Goal: Task Accomplishment & Management: Complete application form

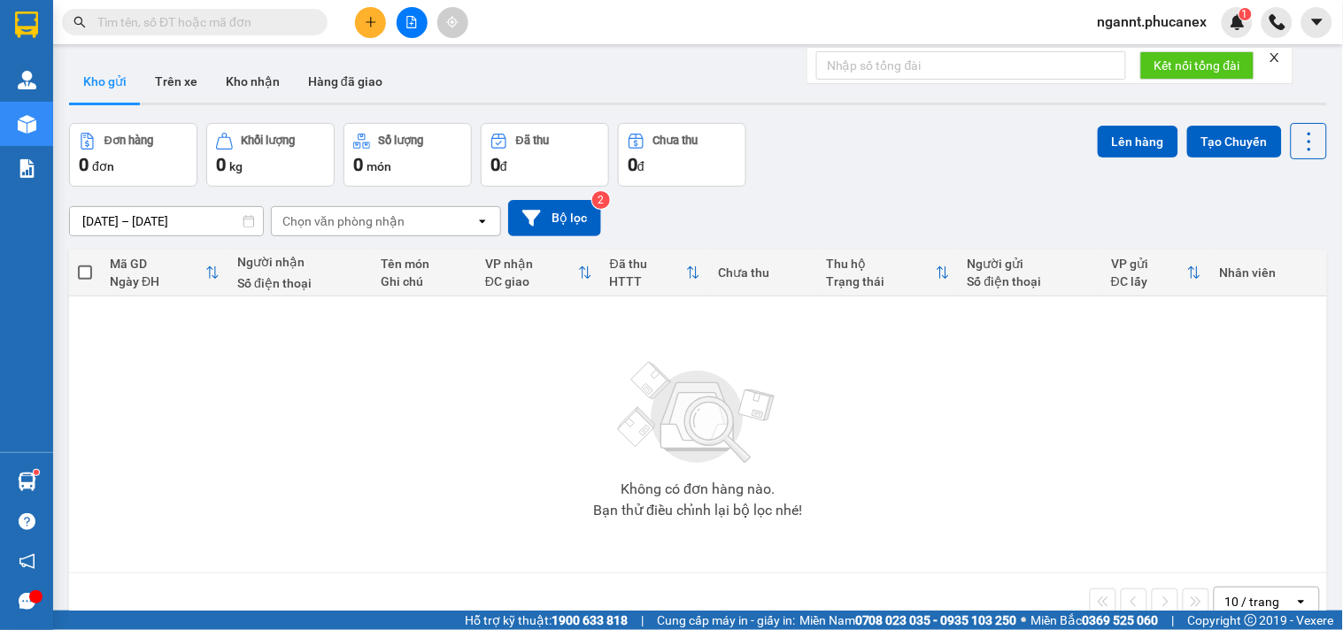
click at [411, 19] on icon "file-add" at bounding box center [411, 22] width 12 height 12
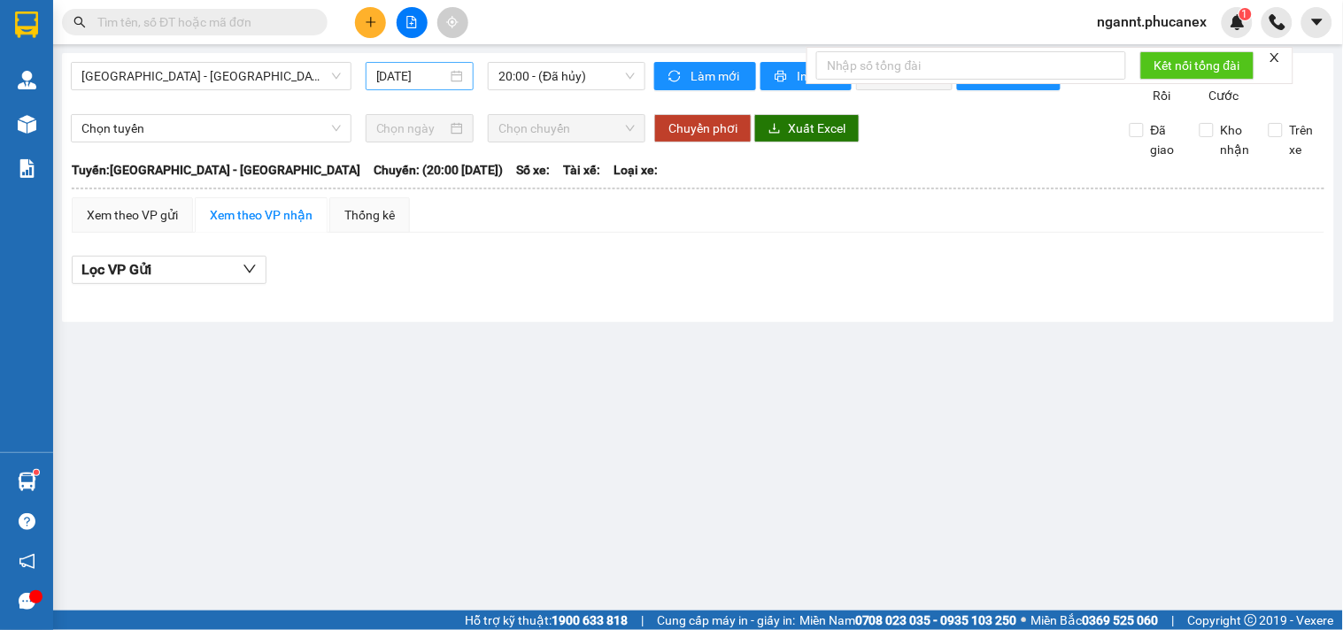
click at [374, 73] on div "[DATE]" at bounding box center [420, 76] width 109 height 28
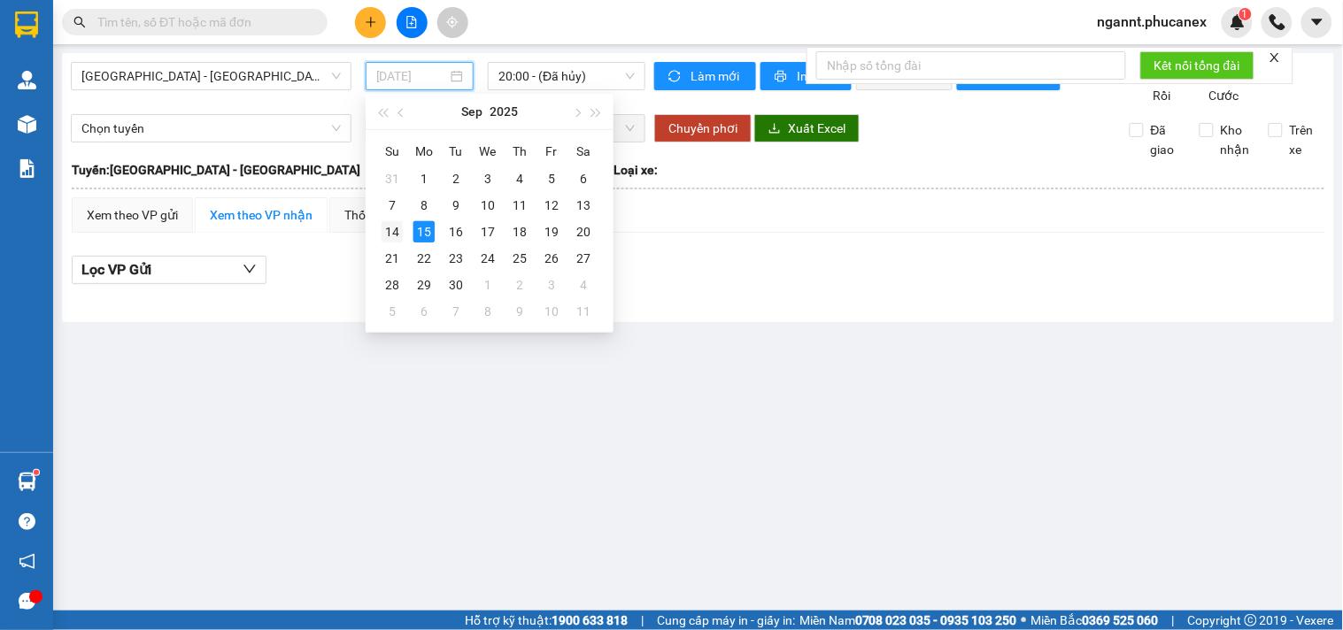
click at [390, 237] on div "14" at bounding box center [392, 231] width 21 height 21
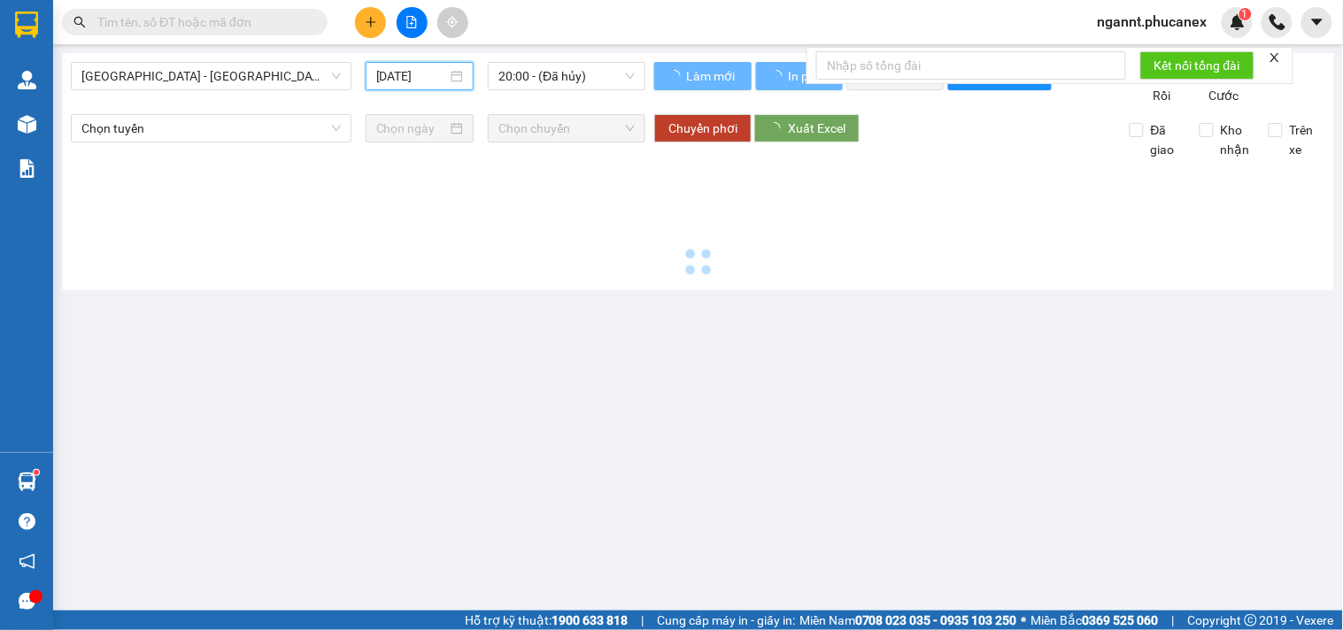
type input "[DATE]"
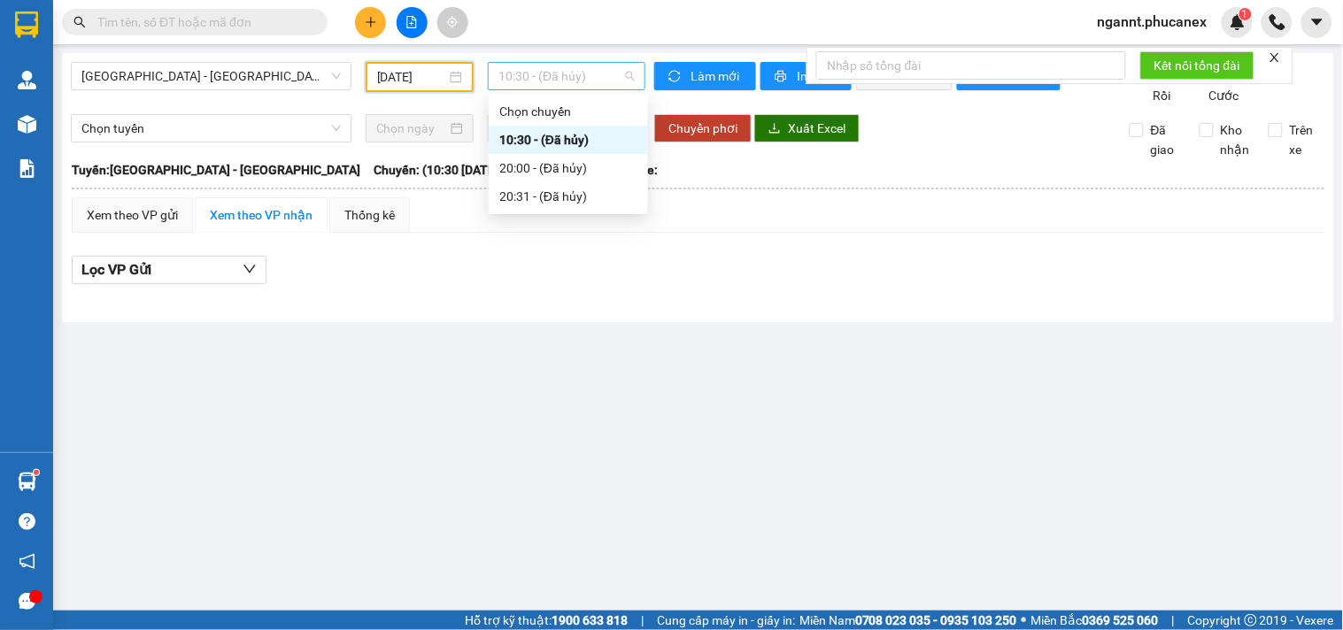
click at [588, 68] on span "10:30 - (Đã hủy)" at bounding box center [566, 76] width 136 height 27
click at [181, 81] on span "[GEOGRAPHIC_DATA] - [GEOGRAPHIC_DATA]" at bounding box center [210, 76] width 259 height 27
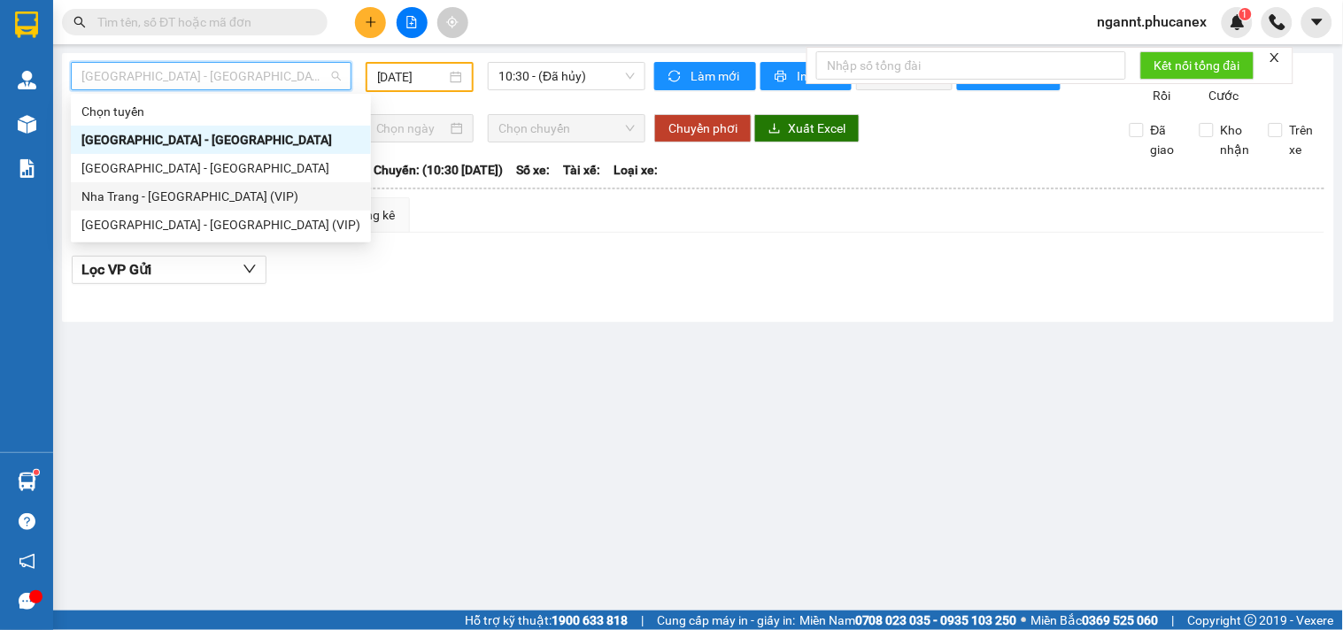
click at [178, 190] on div "Nha Trang - [GEOGRAPHIC_DATA] (VIP)" at bounding box center [220, 196] width 279 height 19
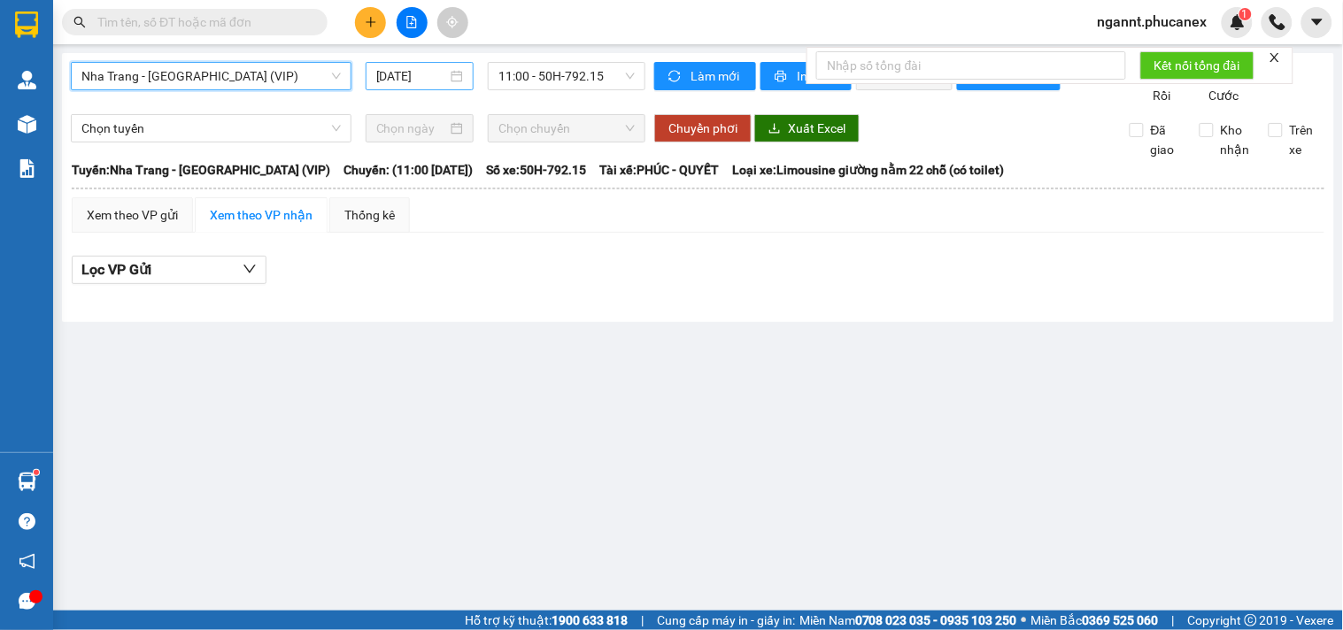
click at [456, 75] on div "[DATE]" at bounding box center [420, 75] width 88 height 19
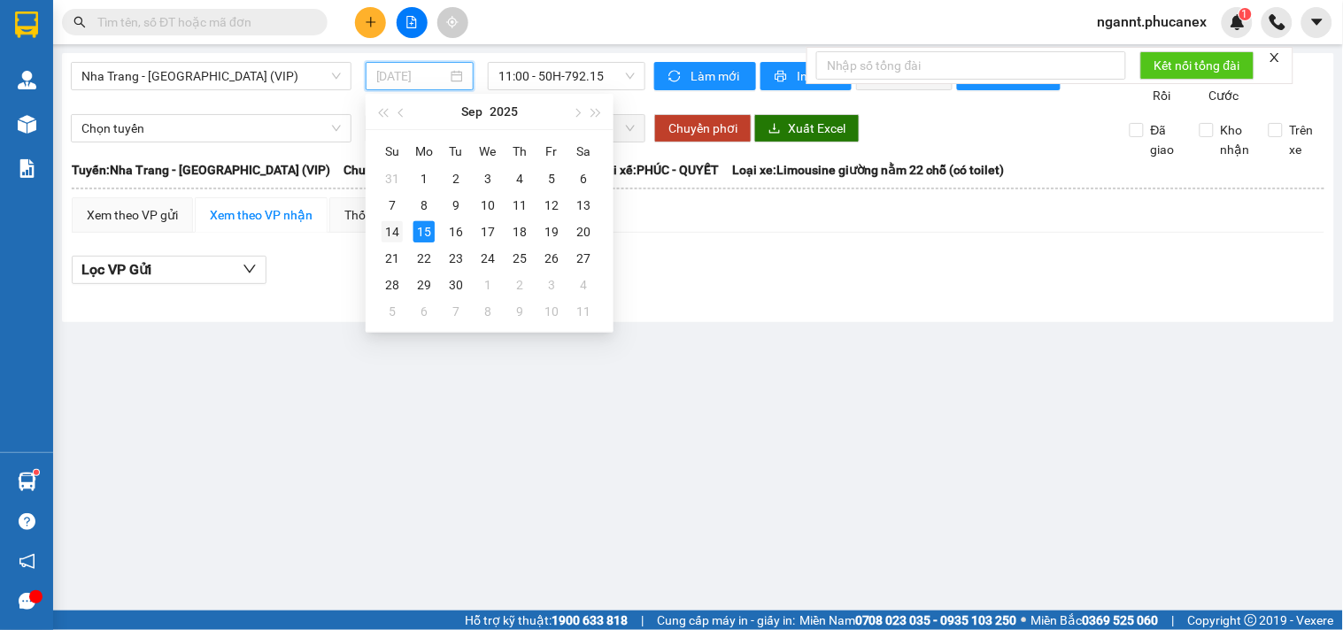
click at [394, 227] on div "14" at bounding box center [392, 231] width 21 height 21
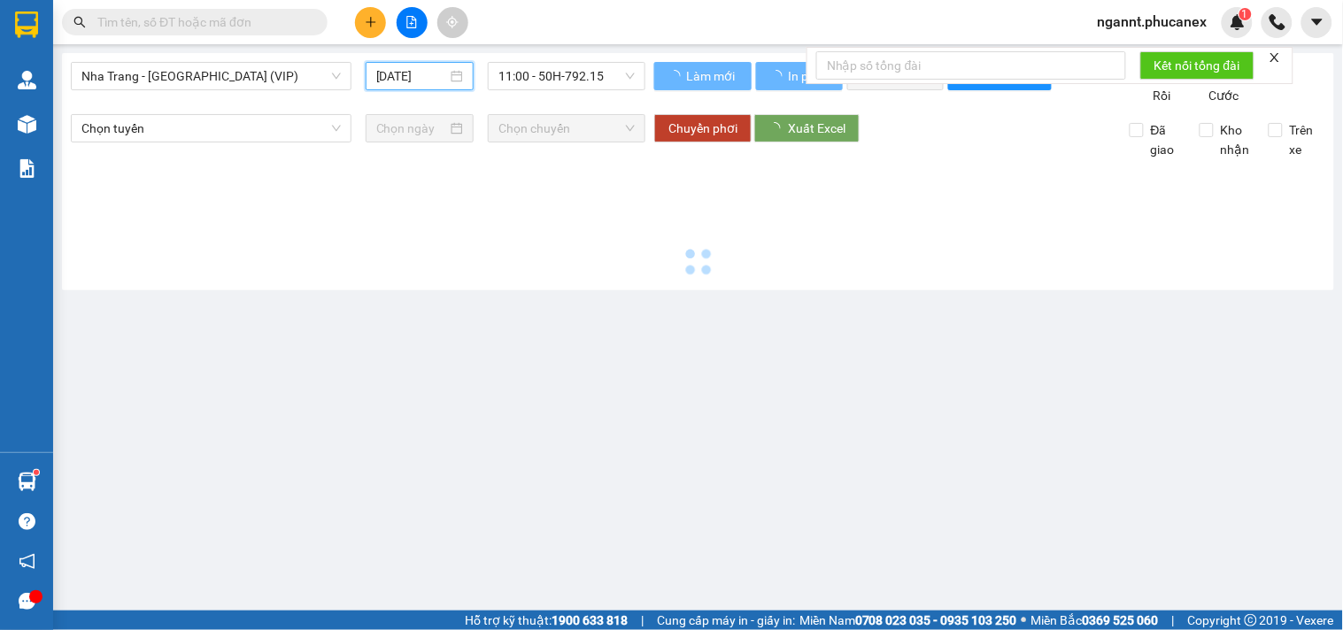
type input "[DATE]"
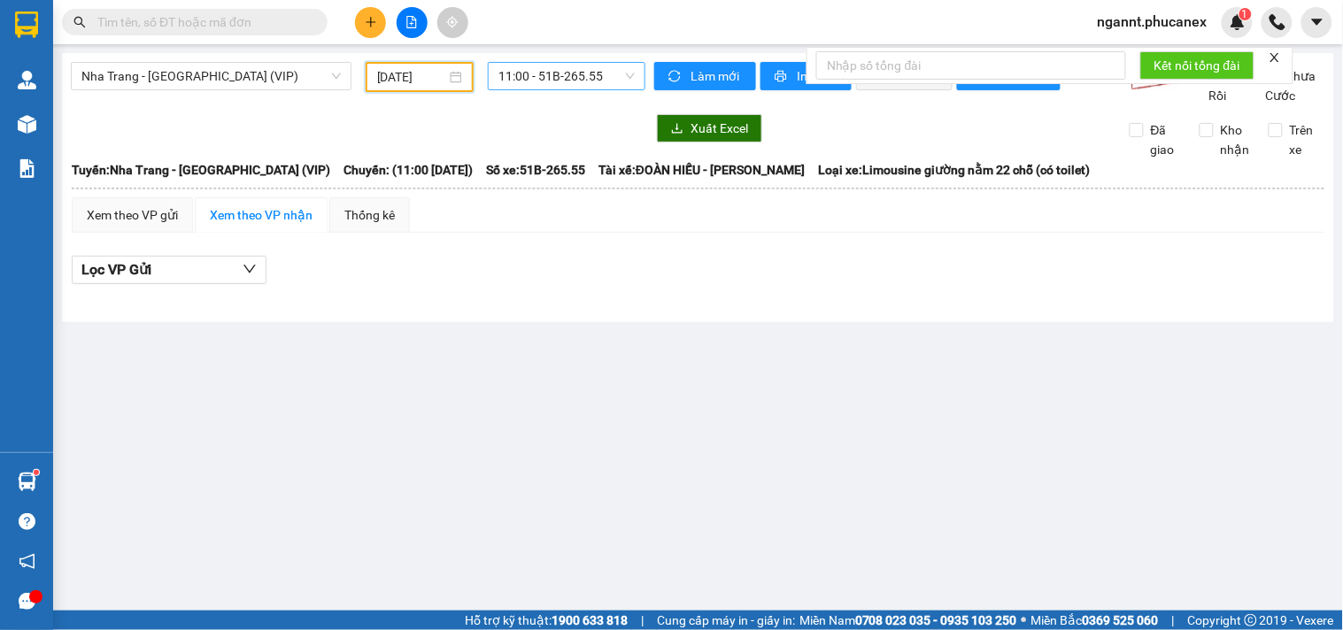
click at [536, 76] on span "11:00 - 51B-265.55" at bounding box center [566, 76] width 136 height 27
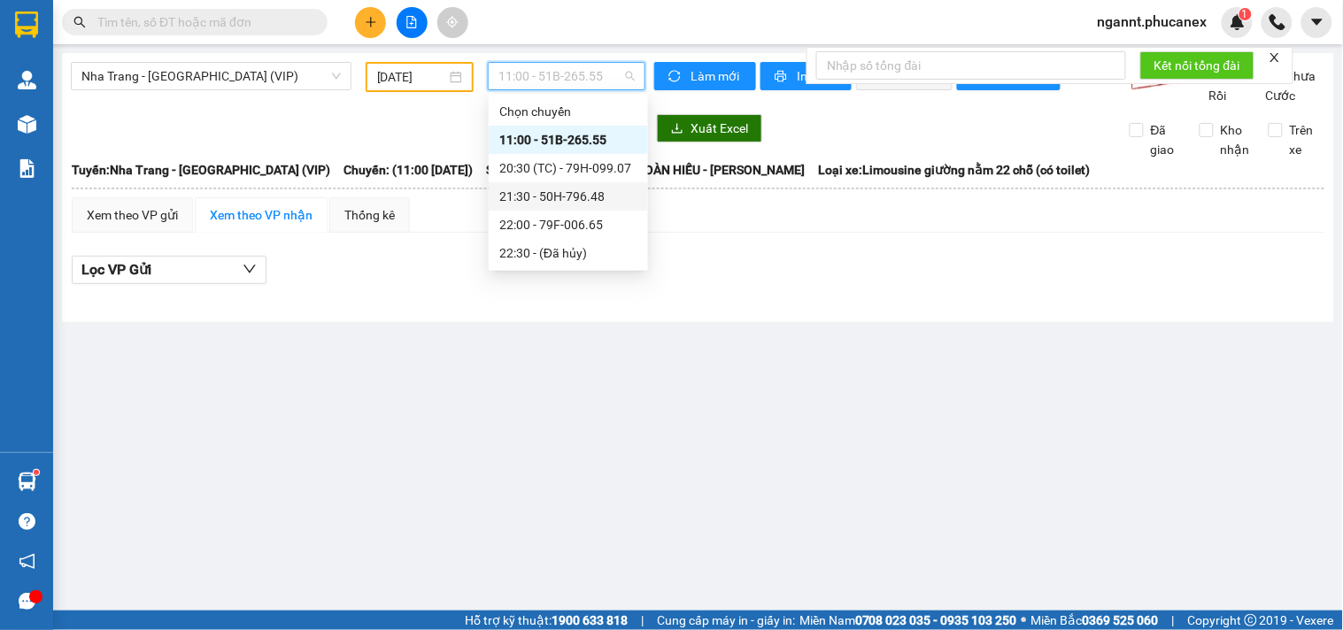
drag, startPoint x: 527, startPoint y: 168, endPoint x: 528, endPoint y: 192, distance: 23.9
click at [528, 192] on div "Chọn chuyến 11:00 - 51B-265.55 20:30 (TC) - 79H-099.07 21:30 - 50H-796.48 22:00…" at bounding box center [568, 182] width 159 height 170
click at [523, 192] on div "21:30 - 50H-796.48" at bounding box center [568, 196] width 138 height 19
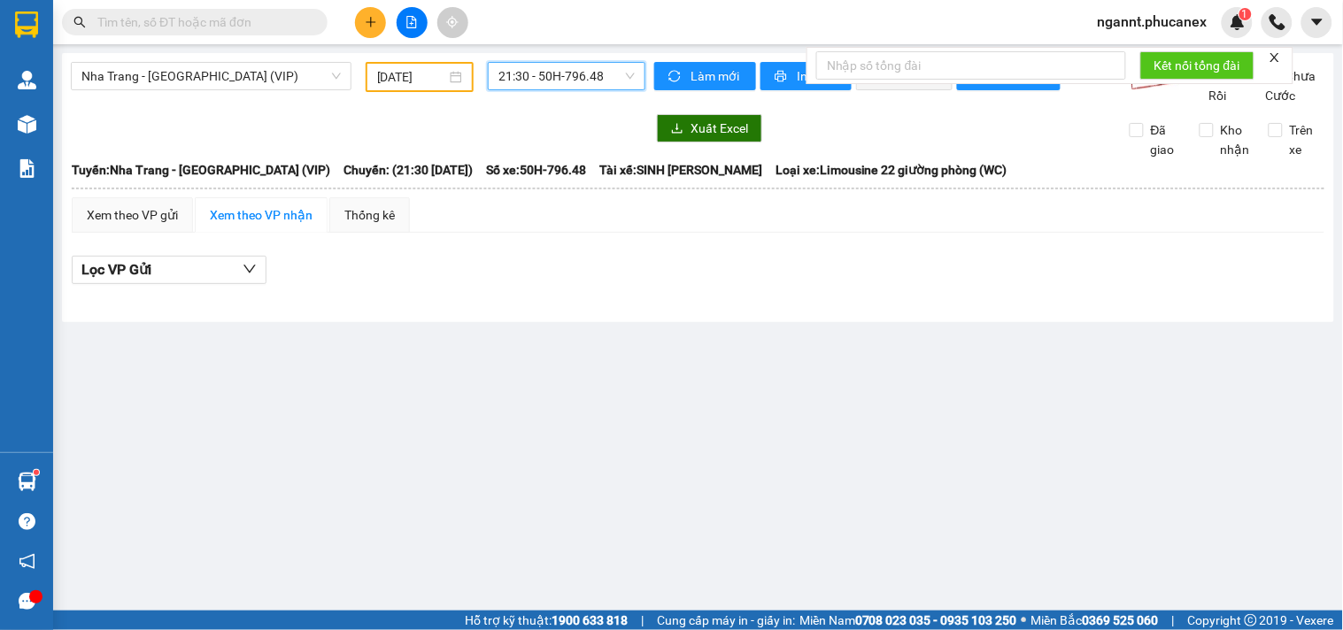
click at [561, 73] on span "21:30 - 50H-796.48" at bounding box center [566, 76] width 136 height 27
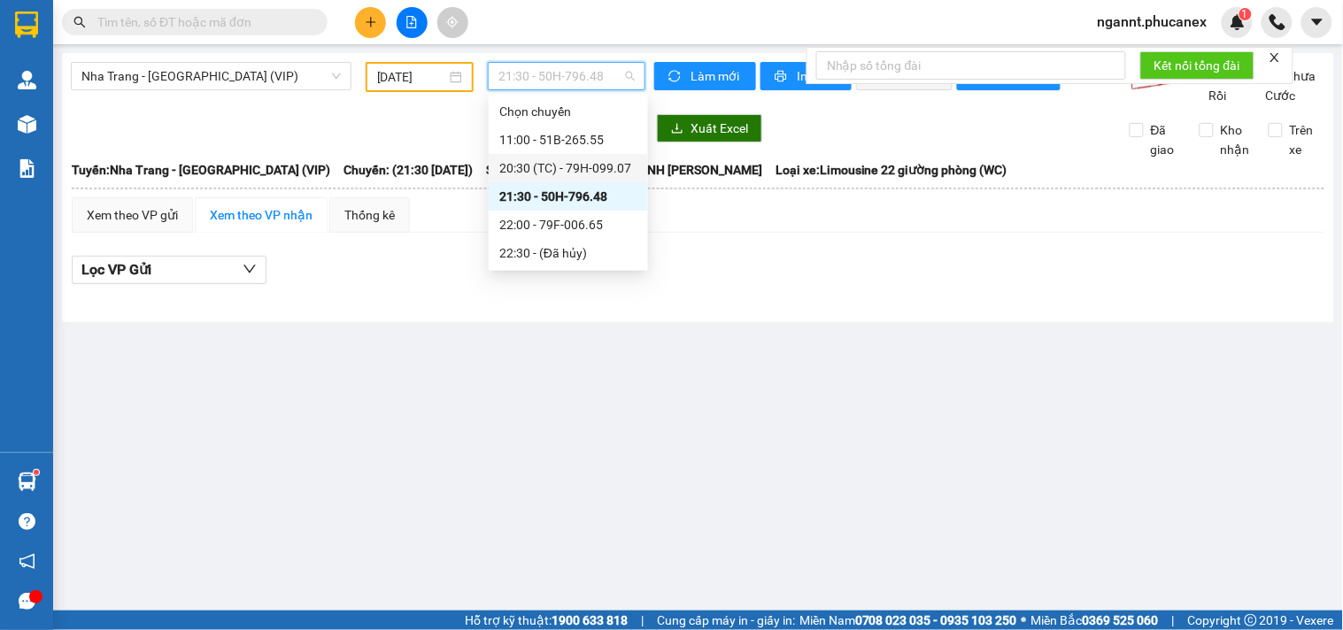
click at [545, 163] on div "20:30 (TC) - 79H-099.07" at bounding box center [568, 167] width 138 height 19
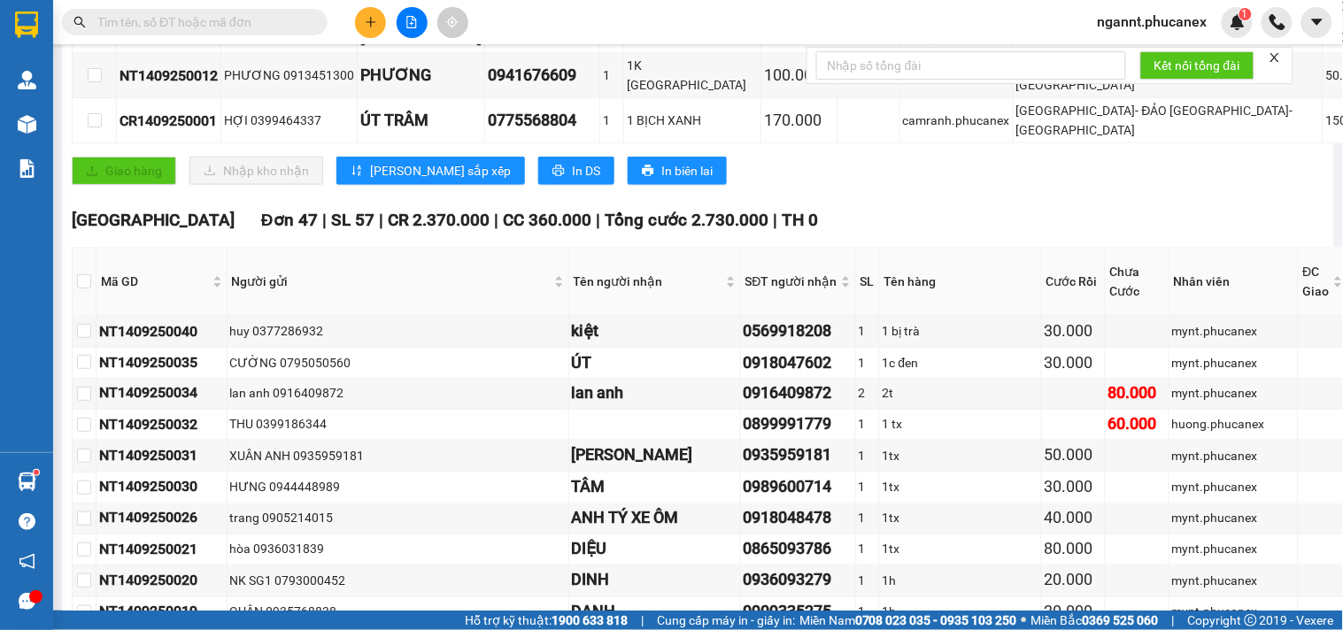
scroll to position [98, 0]
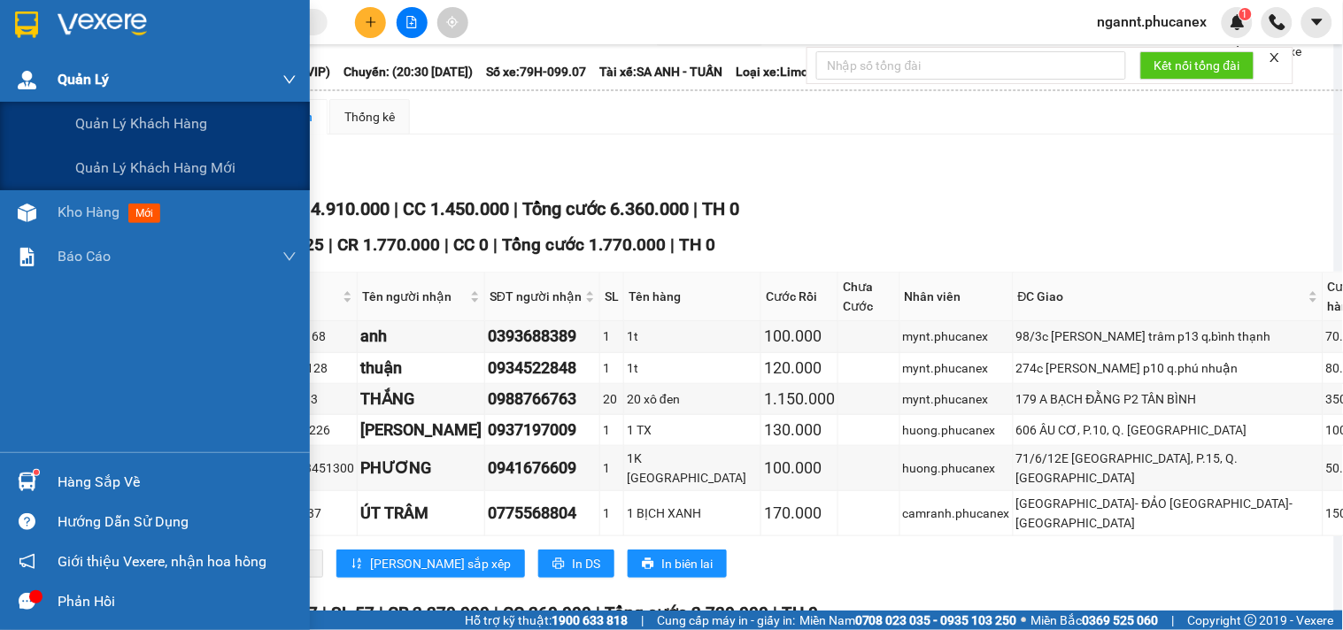
click at [59, 97] on div "Quản Lý" at bounding box center [177, 80] width 239 height 44
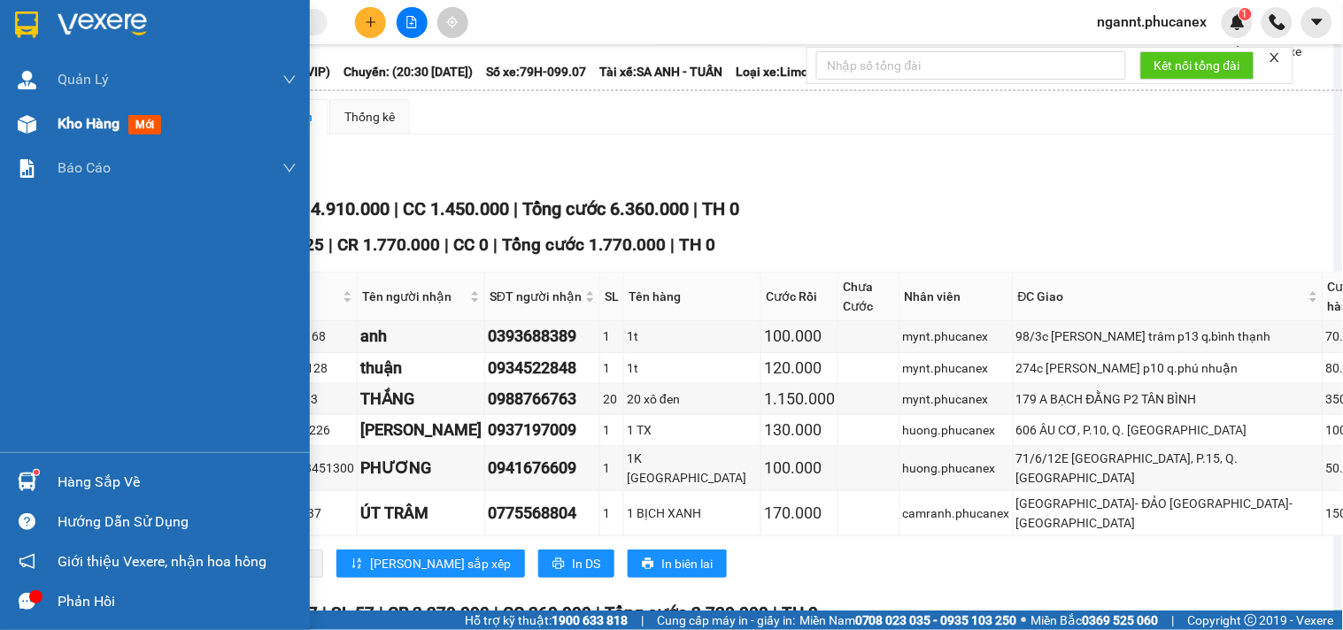
click at [161, 116] on span "mới" at bounding box center [144, 124] width 33 height 19
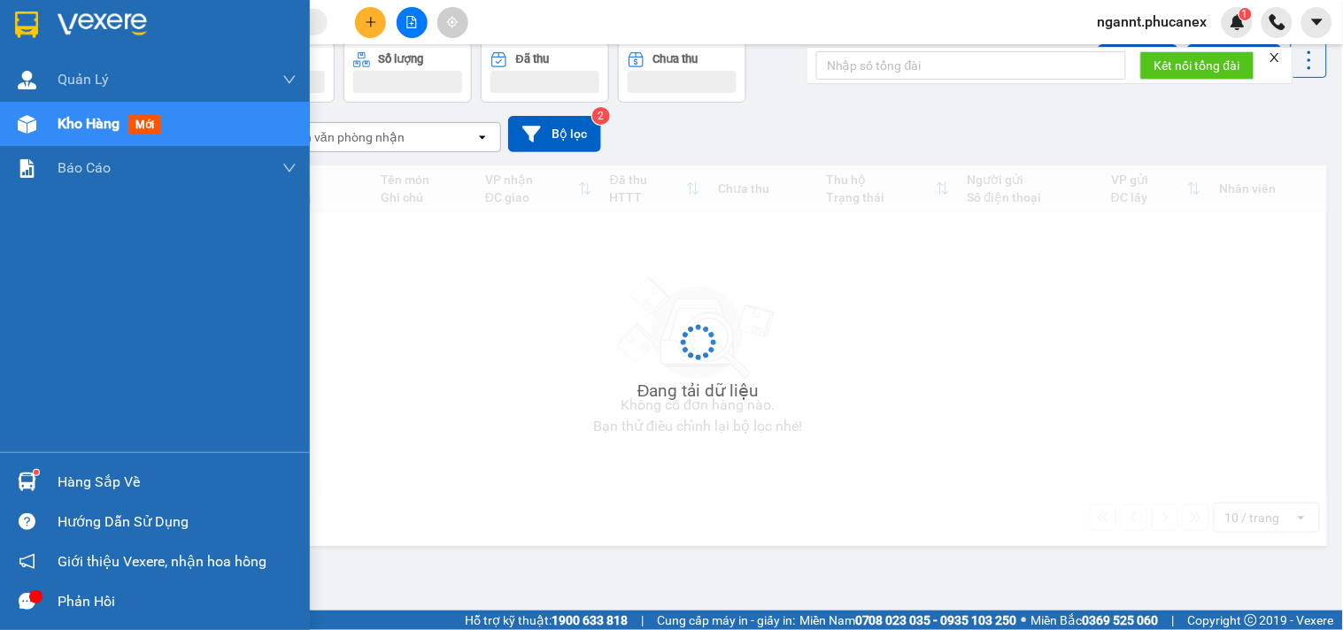
scroll to position [81, 0]
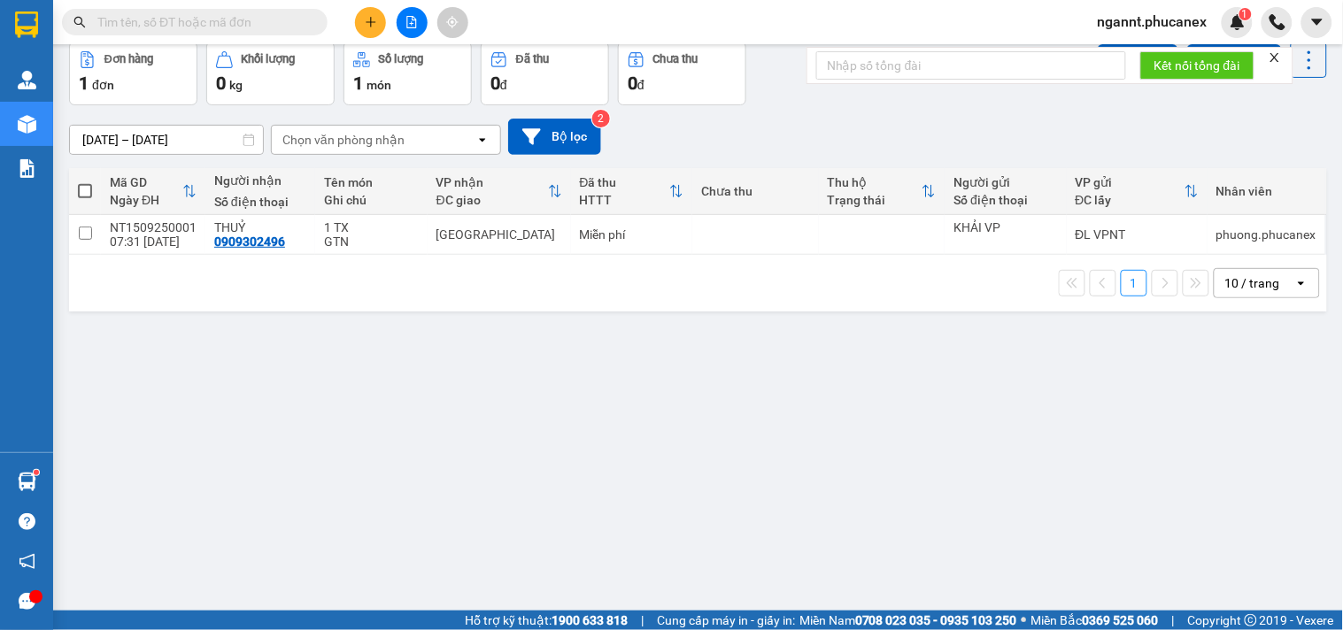
click at [666, 343] on div "ver 1.8.143 Kho gửi Trên xe Kho nhận Hàng đã giao Đơn hàng 1 đơn Khối lượng 0 k…" at bounding box center [698, 287] width 1272 height 630
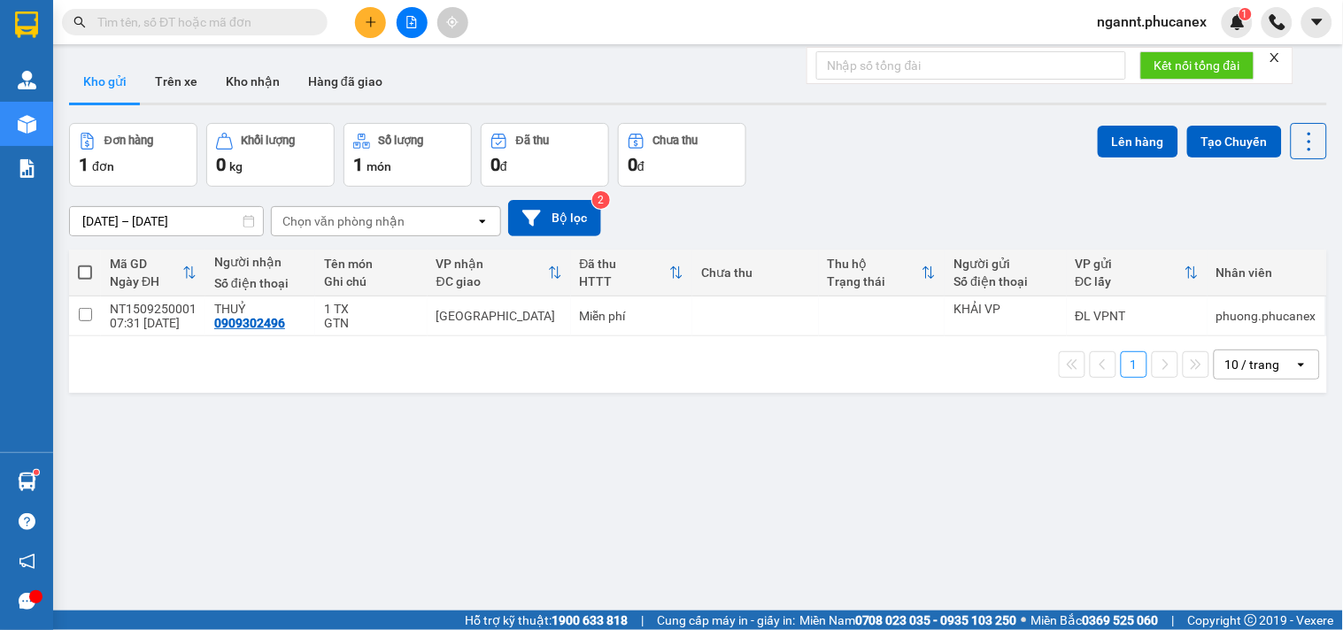
click at [325, 439] on div "ver 1.8.143 Kho gửi Trên xe Kho nhận Hàng đã giao Đơn hàng 1 đơn Khối lượng 0 k…" at bounding box center [698, 368] width 1272 height 630
paste input "0901788078"
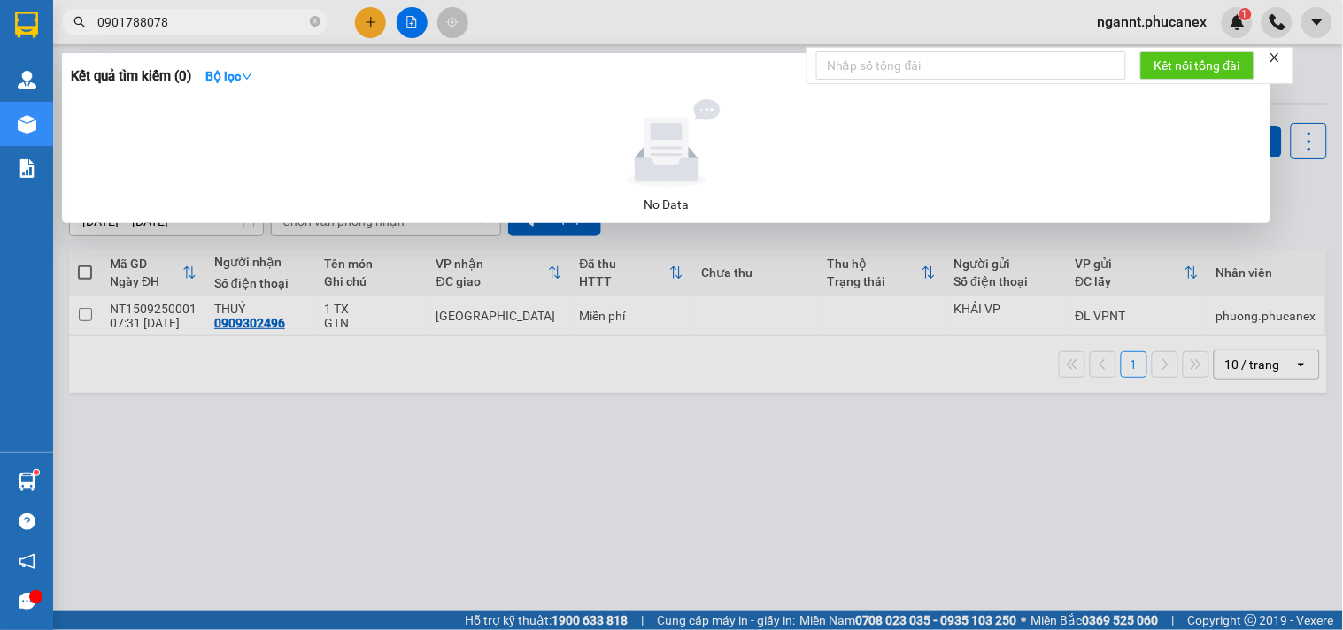
drag, startPoint x: 195, startPoint y: 20, endPoint x: 75, endPoint y: 14, distance: 119.7
click at [75, 14] on span "0901788078" at bounding box center [195, 22] width 266 height 27
type input "0901788078"
click at [313, 23] on icon "close-circle" at bounding box center [315, 21] width 11 height 11
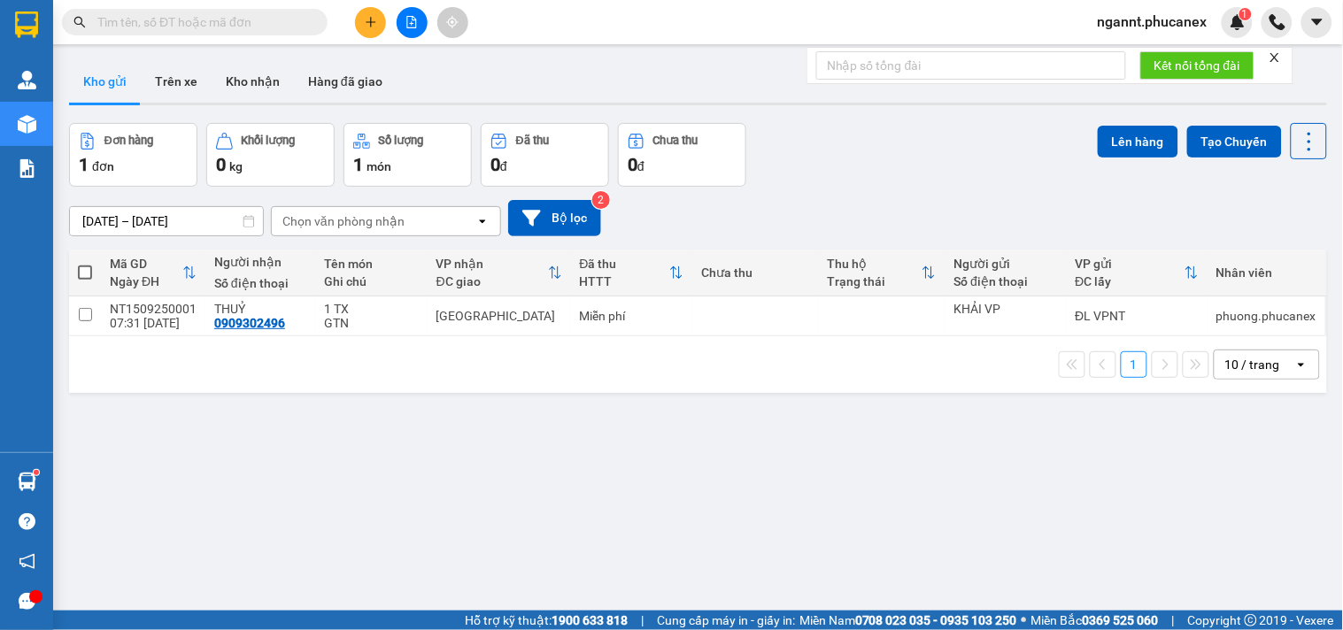
click at [379, 30] on button at bounding box center [370, 22] width 31 height 31
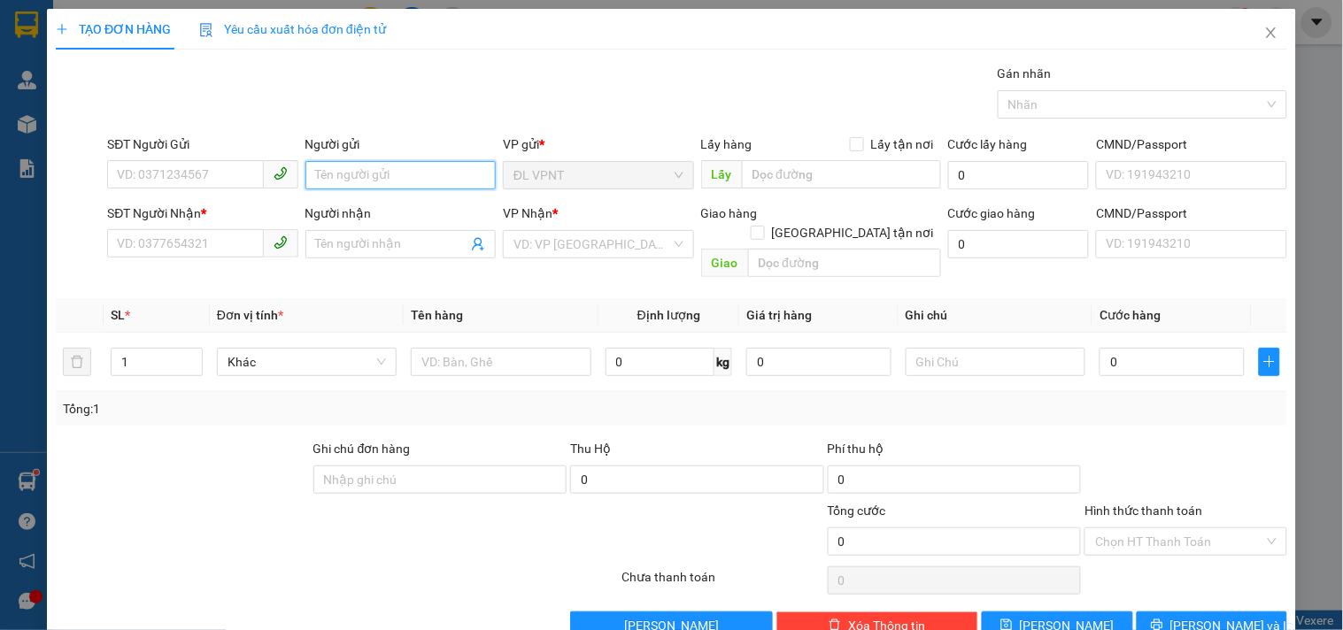
click at [376, 181] on input "Người gửi" at bounding box center [400, 175] width 190 height 28
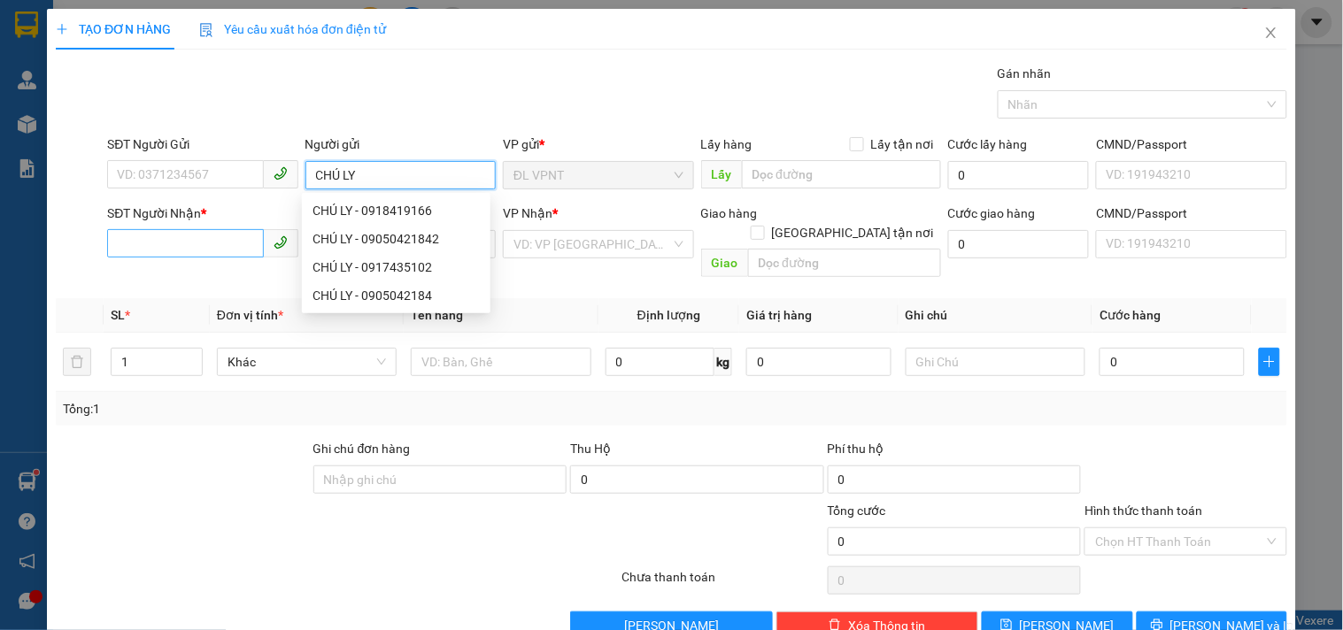
type input "CHÚ LY"
click at [225, 235] on input "SĐT Người Nhận *" at bounding box center [185, 243] width 156 height 28
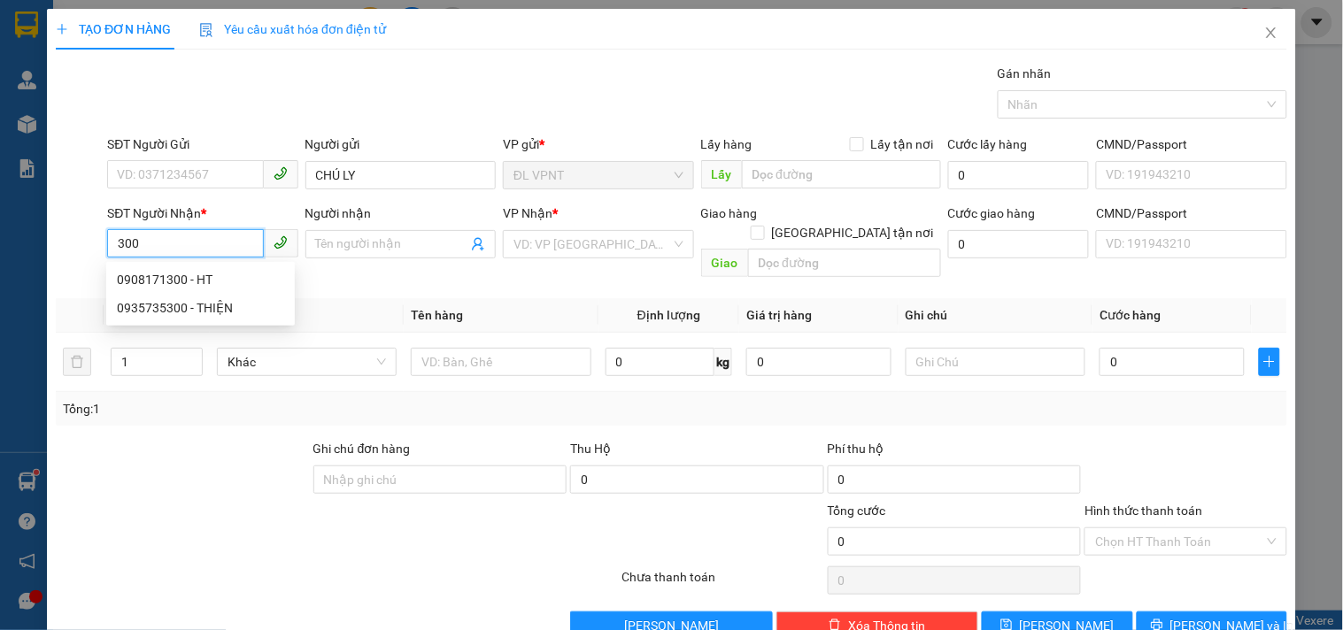
click at [222, 245] on input "300" at bounding box center [185, 243] width 156 height 28
click at [201, 282] on div "0908171300 - HT" at bounding box center [200, 279] width 167 height 19
type input "0908171300"
type input "HT"
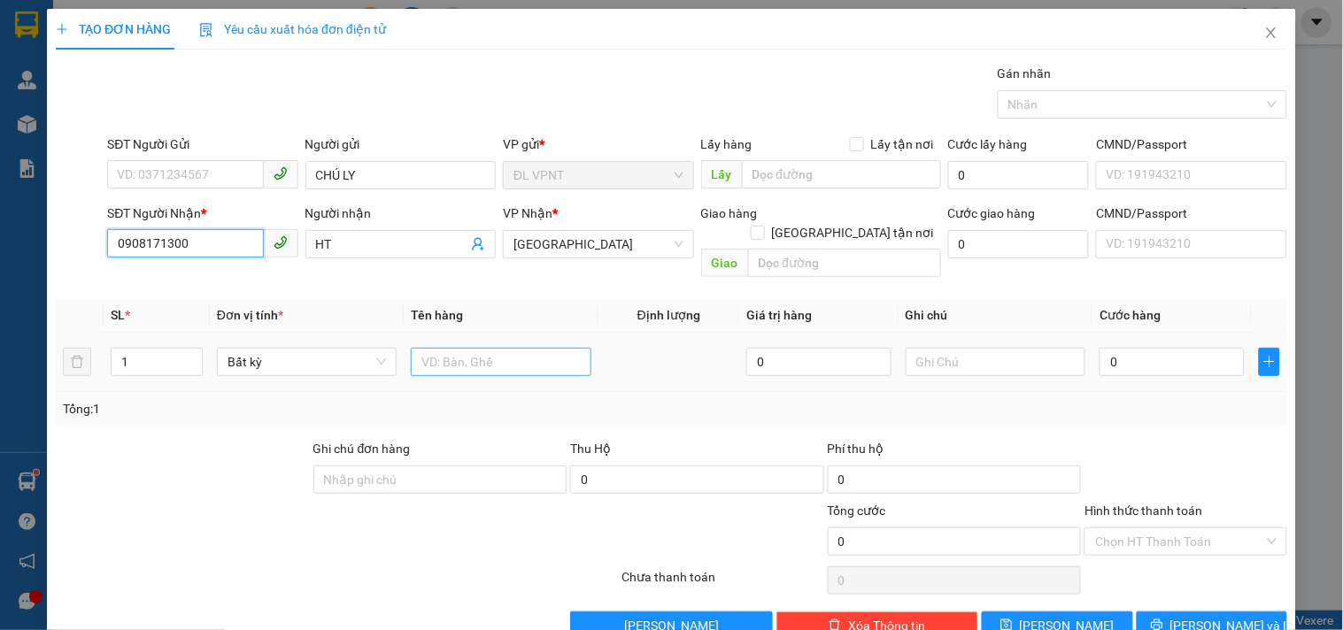
type input "0908171300"
click at [478, 348] on input "text" at bounding box center [501, 362] width 180 height 28
type input "1HS"
click at [1176, 348] on input "0" at bounding box center [1172, 362] width 145 height 28
type input "2"
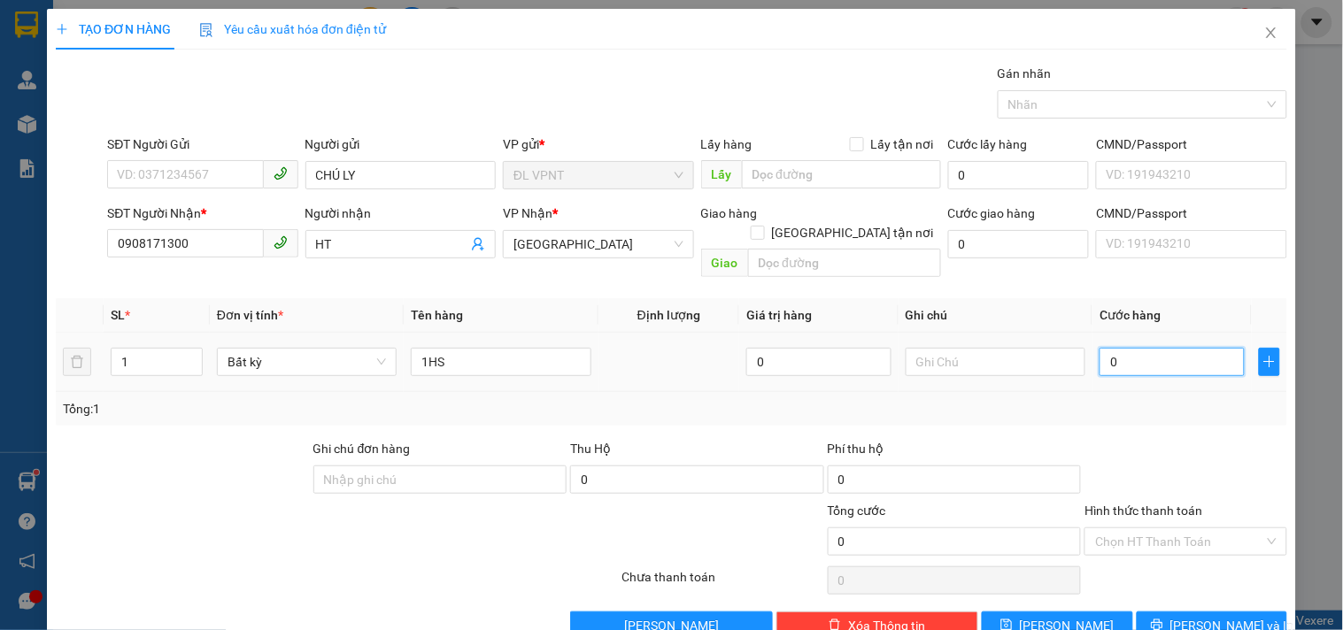
type input "2"
type input "20"
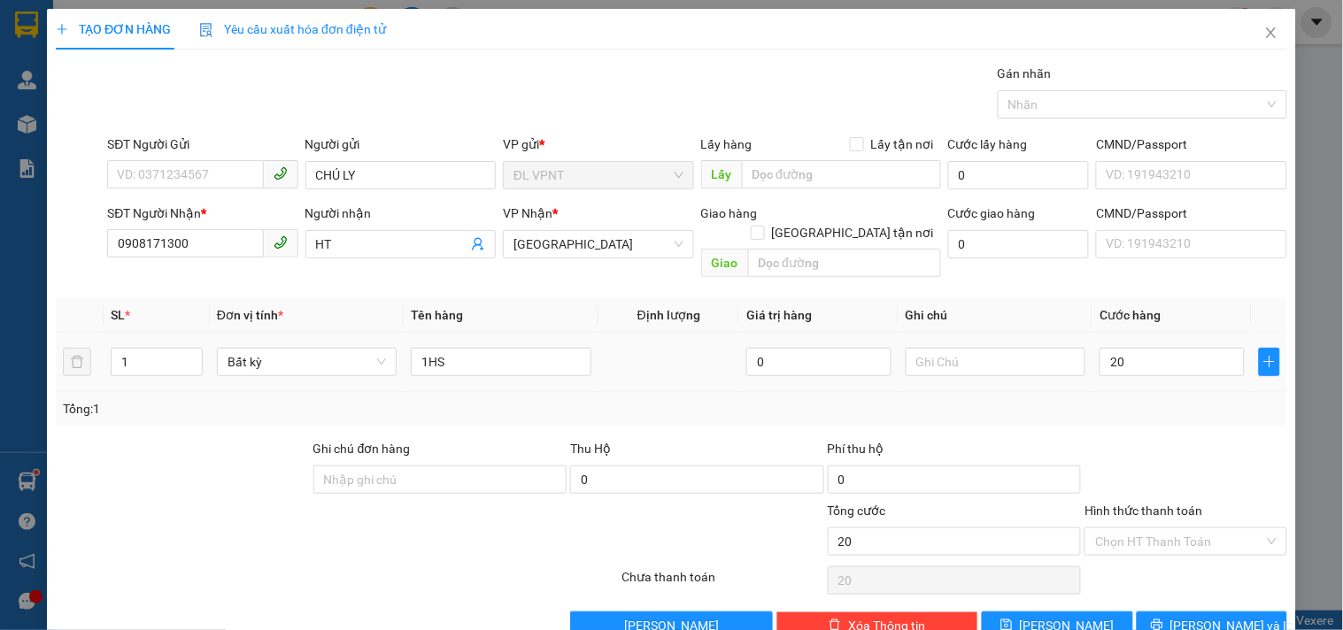
type input "20.000"
click at [1184, 399] on div "Tổng: 1" at bounding box center [671, 408] width 1217 height 19
click at [1193, 612] on button "[PERSON_NAME] và In" at bounding box center [1212, 626] width 150 height 28
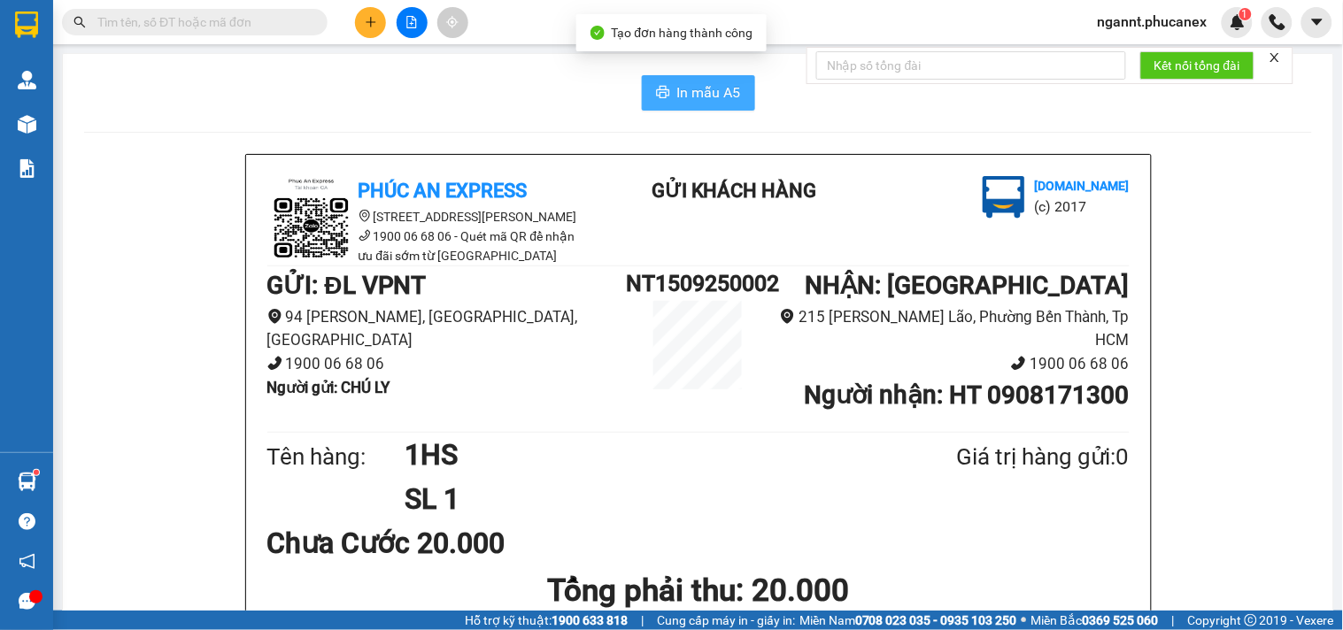
click at [704, 93] on span "In mẫu A5" at bounding box center [709, 92] width 64 height 22
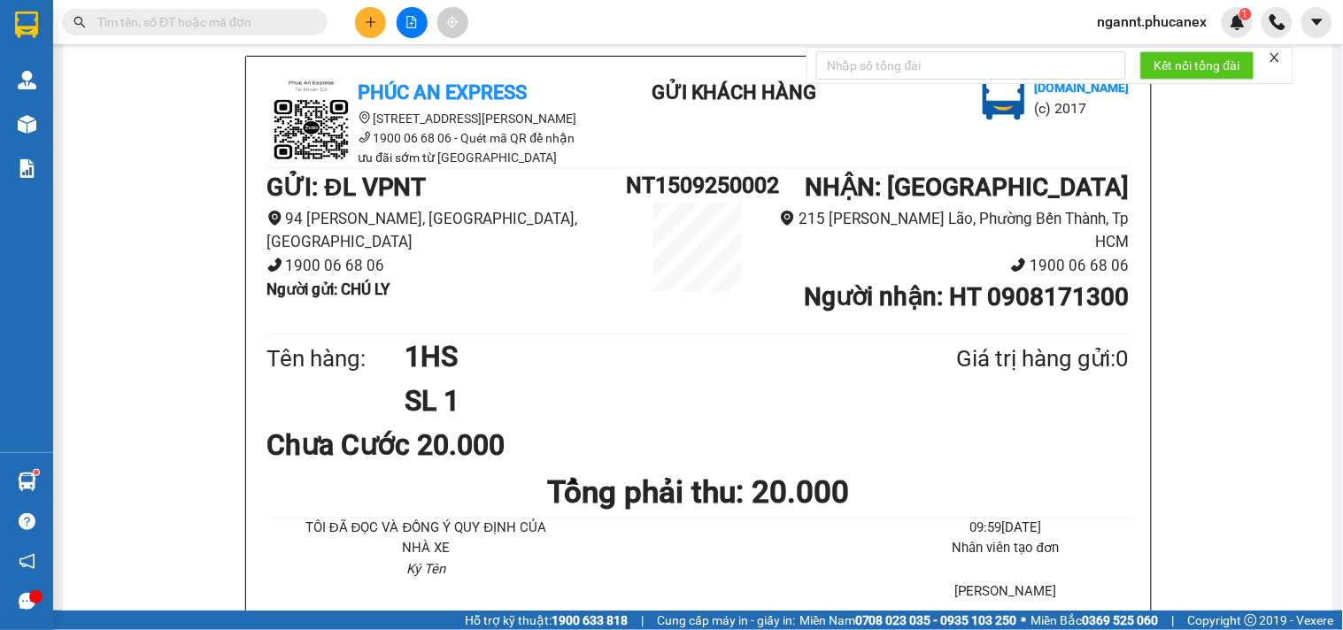
scroll to position [98, 0]
click at [361, 24] on button at bounding box center [370, 22] width 31 height 31
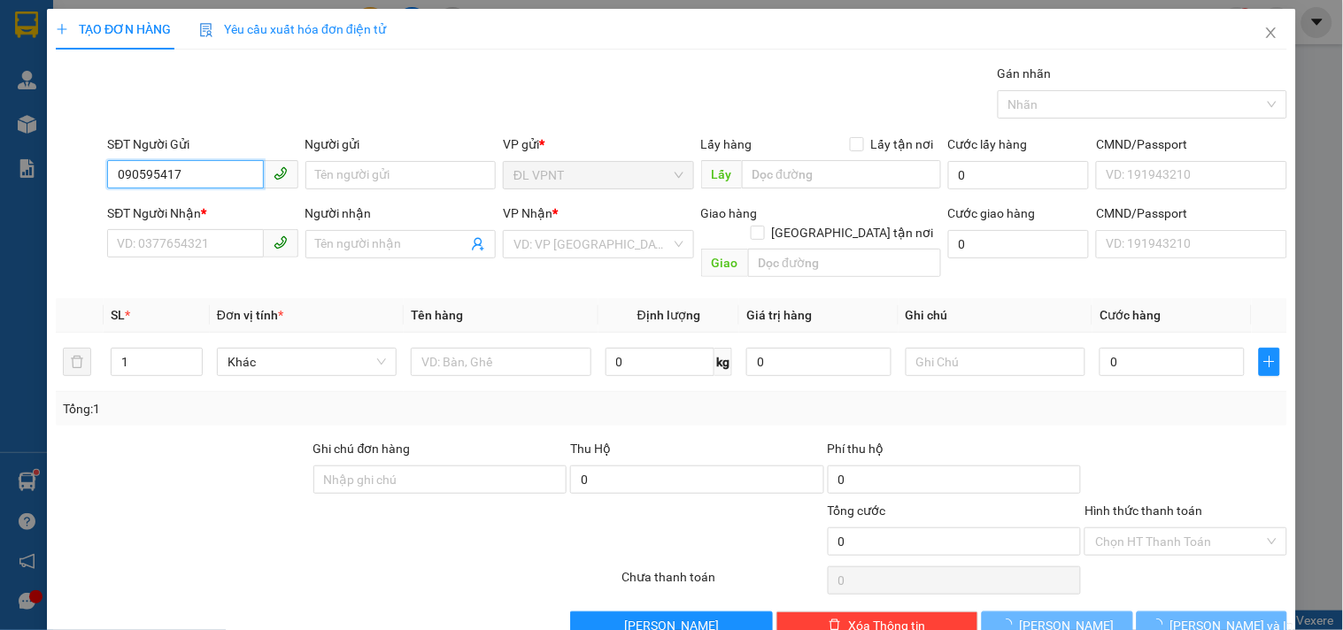
type input "0905954178"
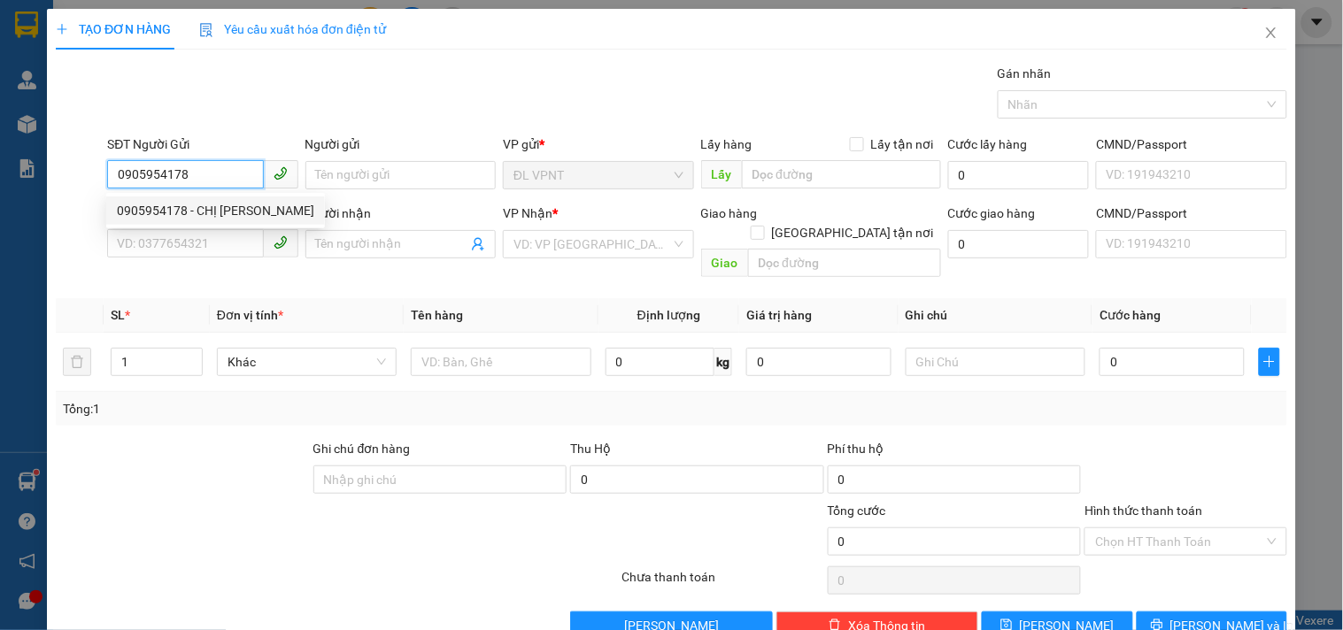
click at [197, 215] on div "0905954178 - CHỊ [PERSON_NAME]" at bounding box center [215, 210] width 197 height 19
type input "CHỊ [PERSON_NAME]"
type input "0975974693"
type input "0"
click at [199, 217] on div "0905954178 - CHỊ [PERSON_NAME]" at bounding box center [215, 210] width 197 height 19
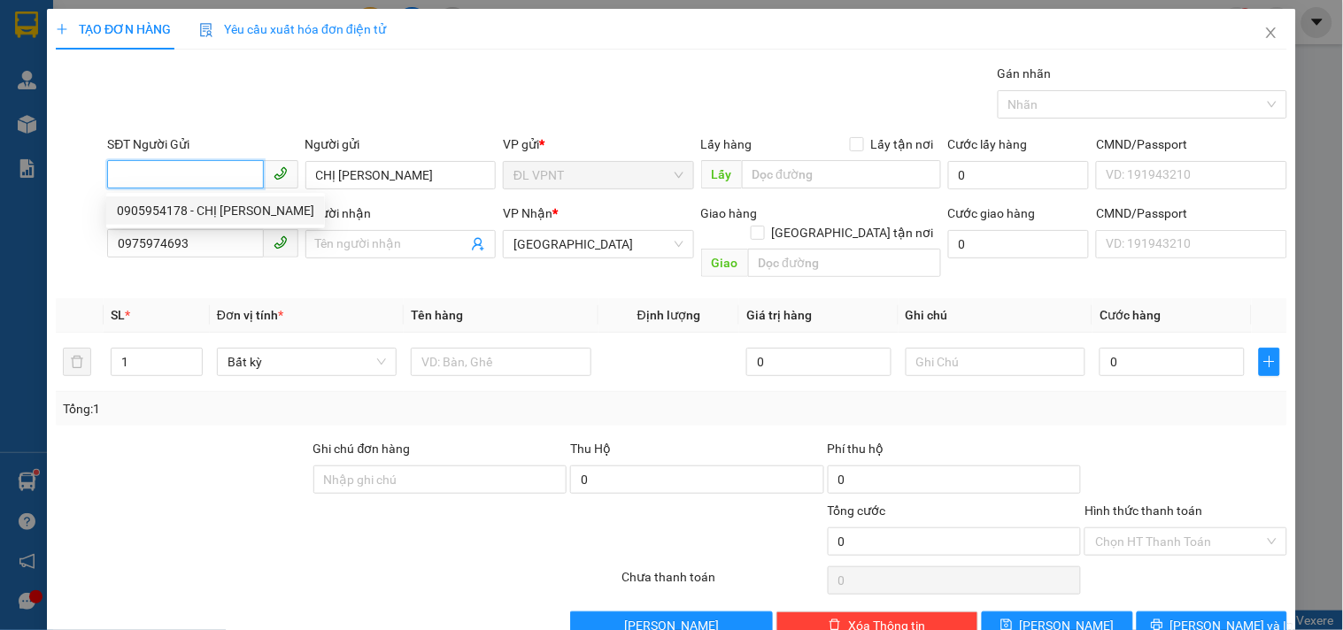
type input "0905954178"
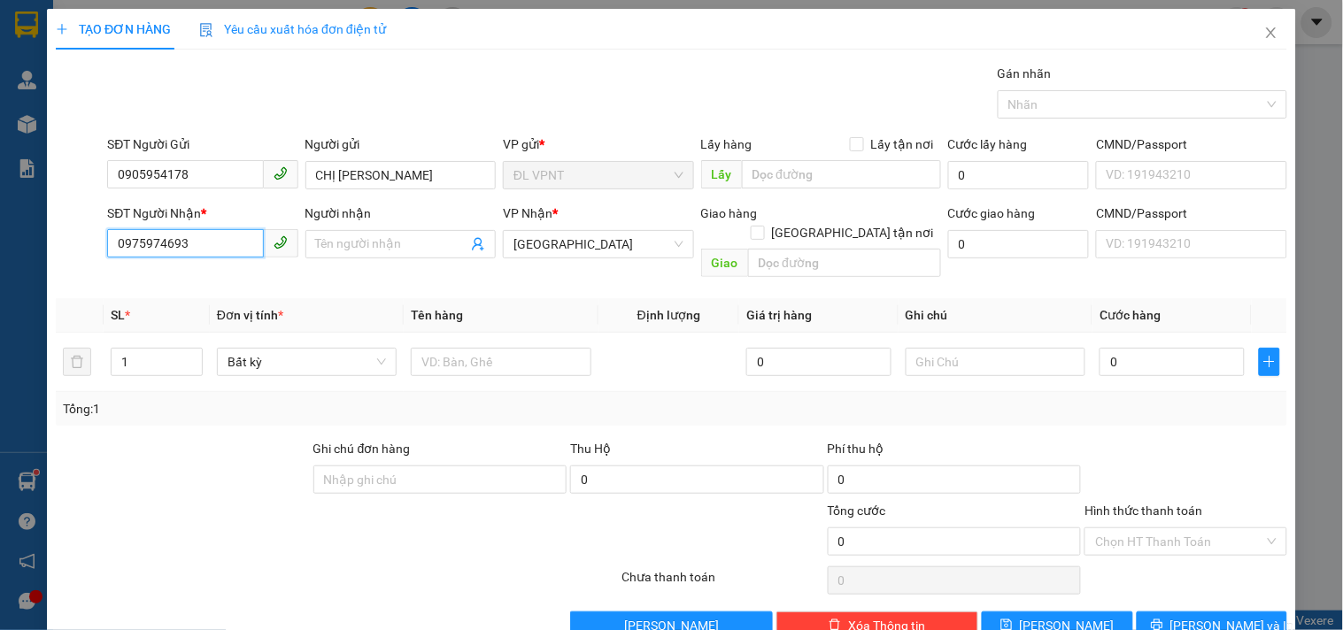
click at [183, 258] on input "0975974693" at bounding box center [185, 243] width 156 height 28
drag, startPoint x: 190, startPoint y: 162, endPoint x: 135, endPoint y: 171, distance: 56.5
click at [133, 171] on div "SĐT Người Gửi 0905954178" at bounding box center [202, 166] width 190 height 62
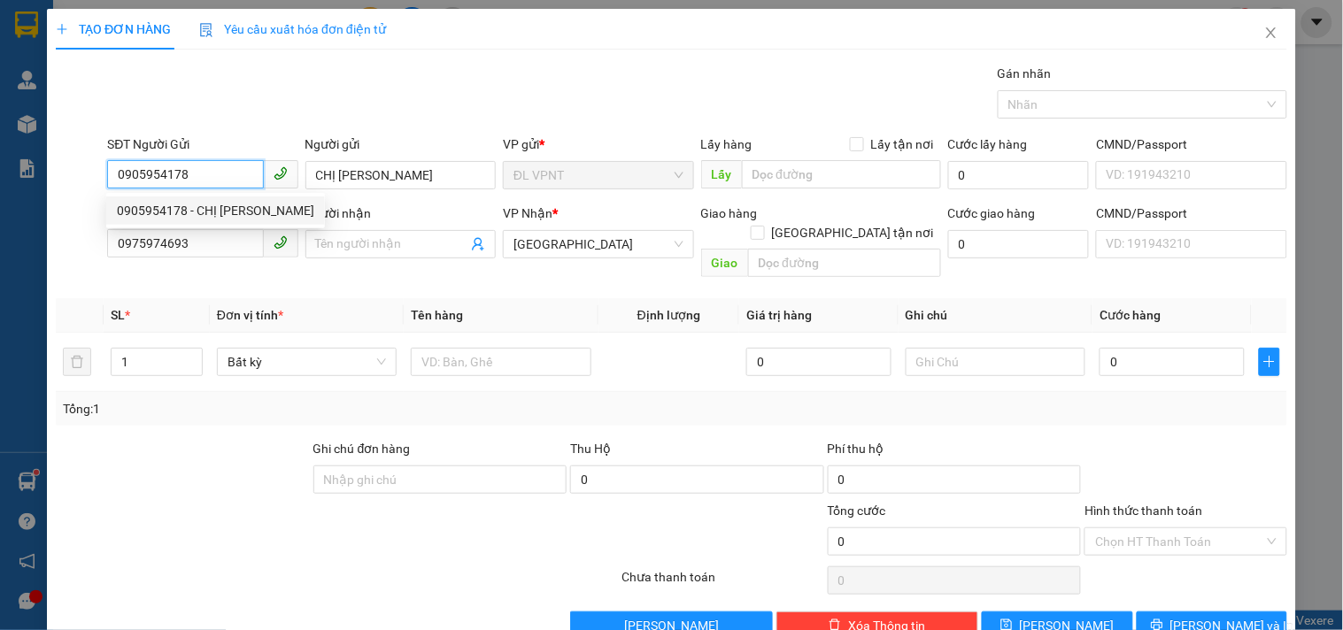
drag, startPoint x: 189, startPoint y: 174, endPoint x: 89, endPoint y: 171, distance: 100.1
click at [89, 171] on div "SĐT Người Gửi 0905954178 Người gửi CHỊ [PERSON_NAME] VP gửi * ĐL VPNT Lấy hàng …" at bounding box center [671, 166] width 1235 height 62
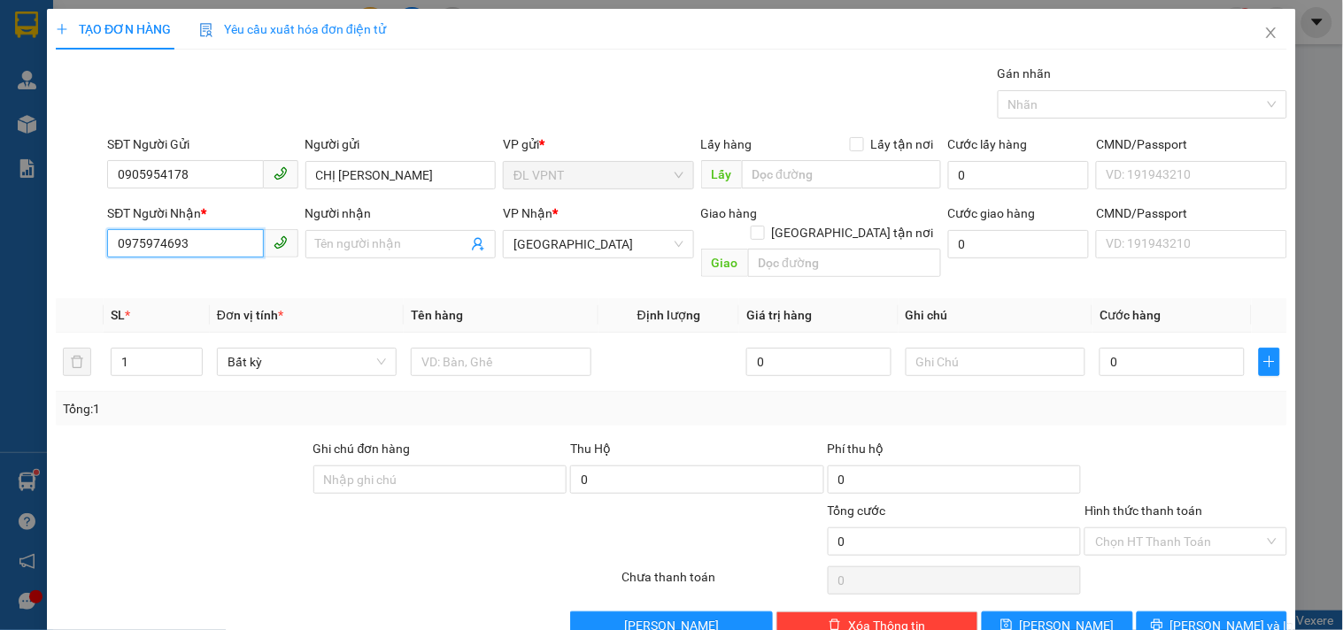
drag, startPoint x: 234, startPoint y: 243, endPoint x: 92, endPoint y: 243, distance: 141.6
click at [92, 243] on div "SĐT Người Nhận * 0975974693 0975974693 Người nhận Tên người nhận VP Nhận * [GEO…" at bounding box center [671, 244] width 1235 height 81
paste input "812386858"
click at [161, 251] on input "0812386858" at bounding box center [185, 243] width 156 height 28
type input "0812386858"
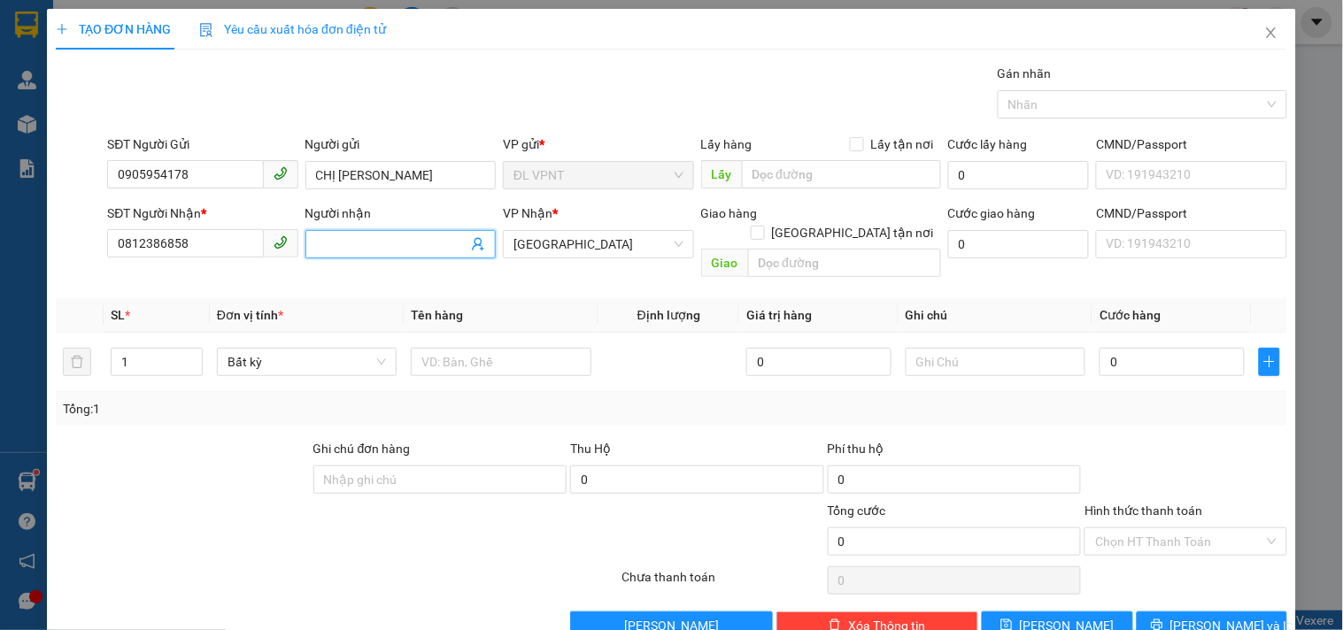
click at [351, 241] on input "Người nhận" at bounding box center [391, 244] width 151 height 19
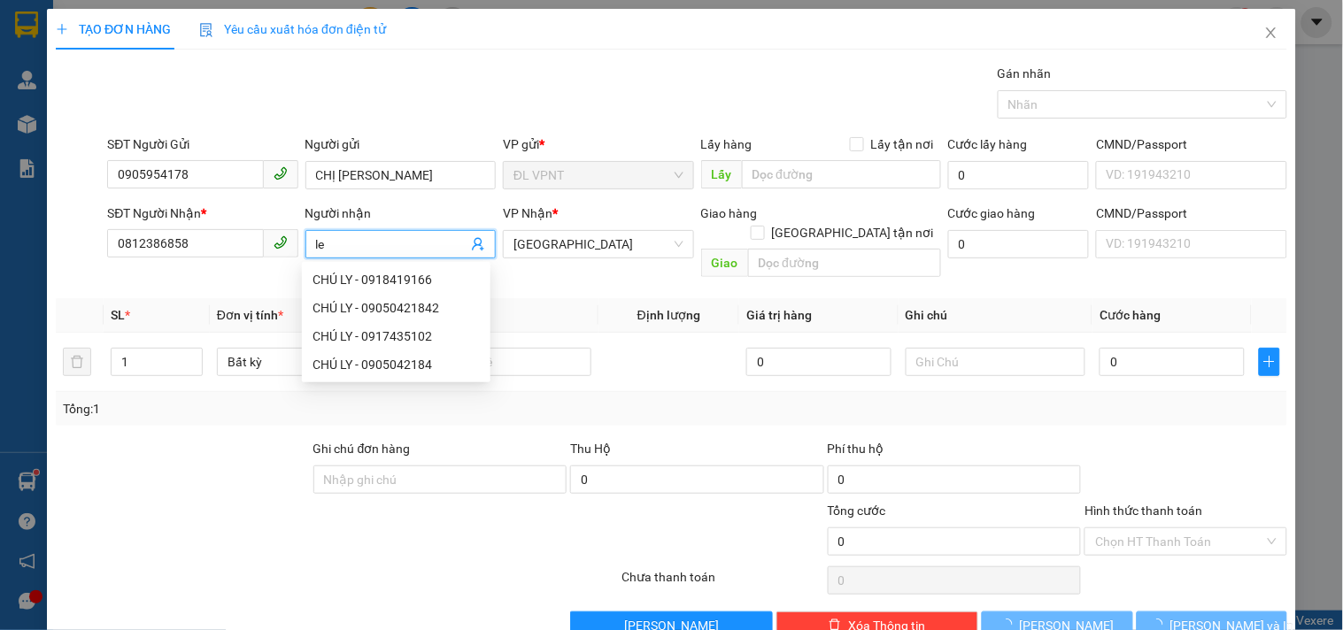
type input "l"
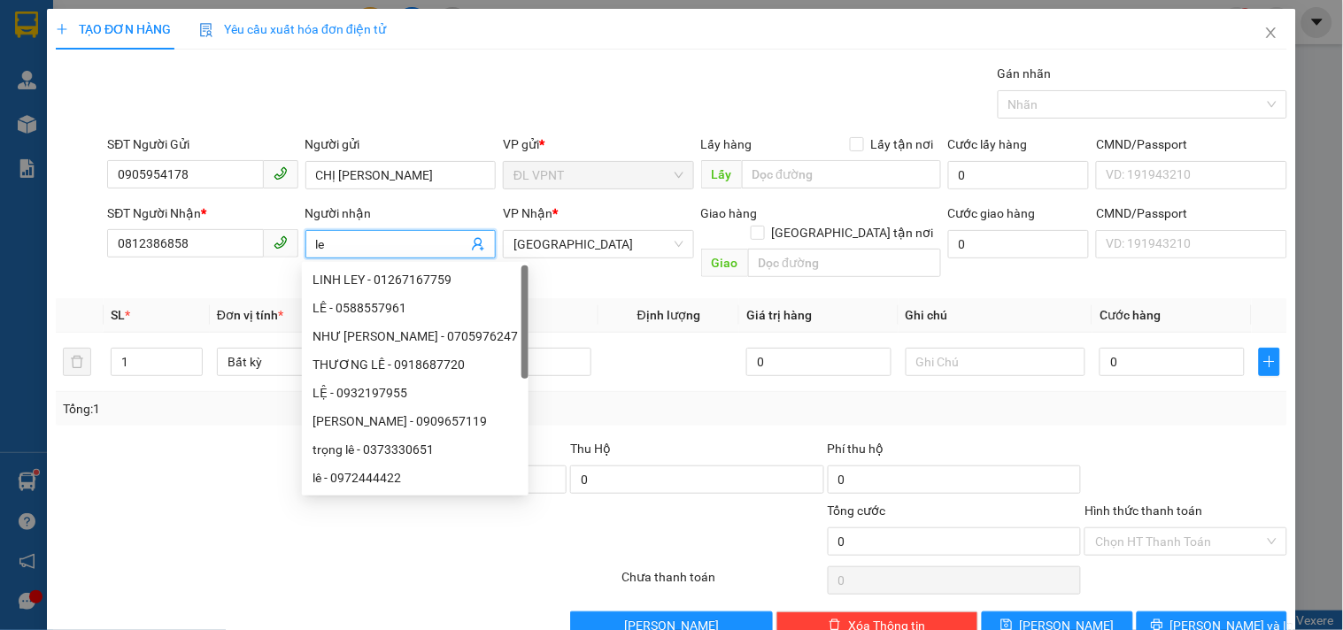
type input "l"
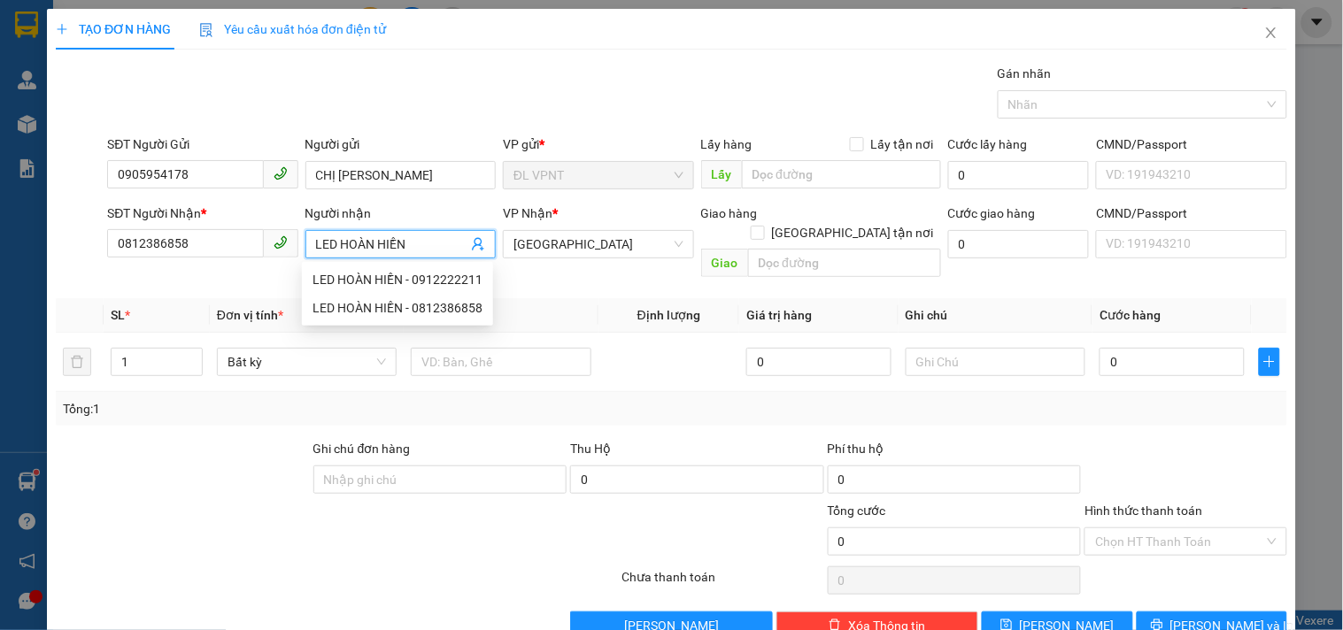
type input "LED HOÀN HIỀN"
click at [558, 298] on th "Tên hàng" at bounding box center [501, 315] width 194 height 35
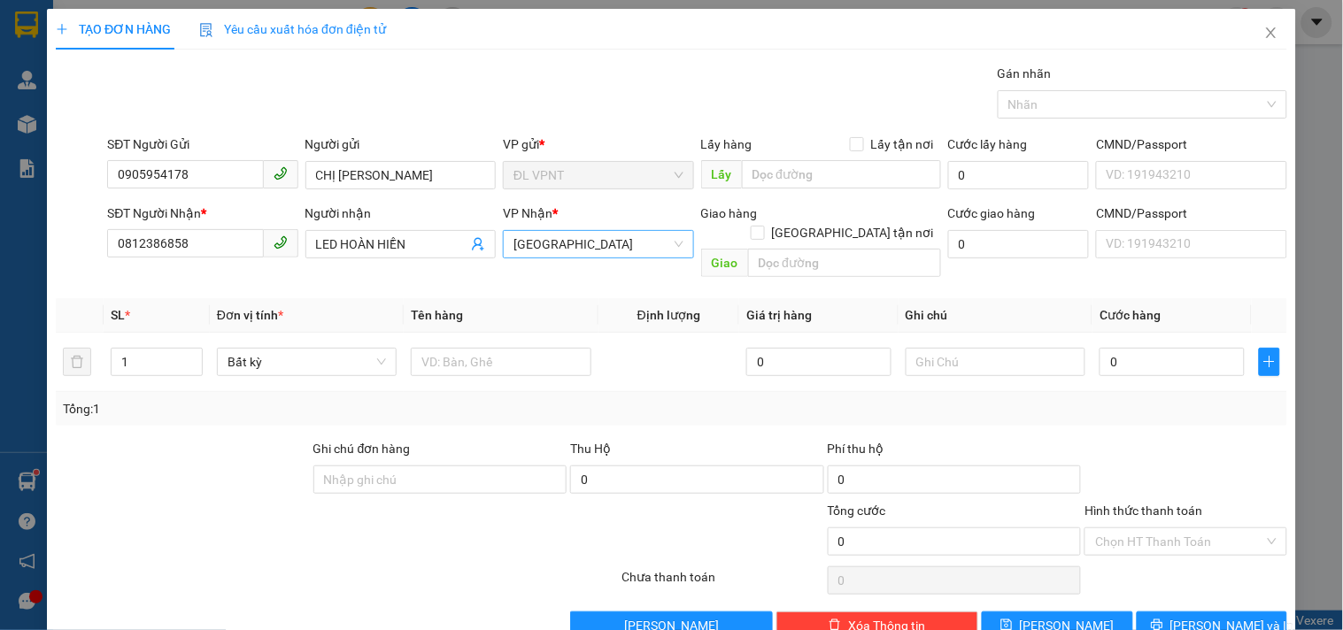
click at [552, 251] on span "[GEOGRAPHIC_DATA]" at bounding box center [597, 244] width 169 height 27
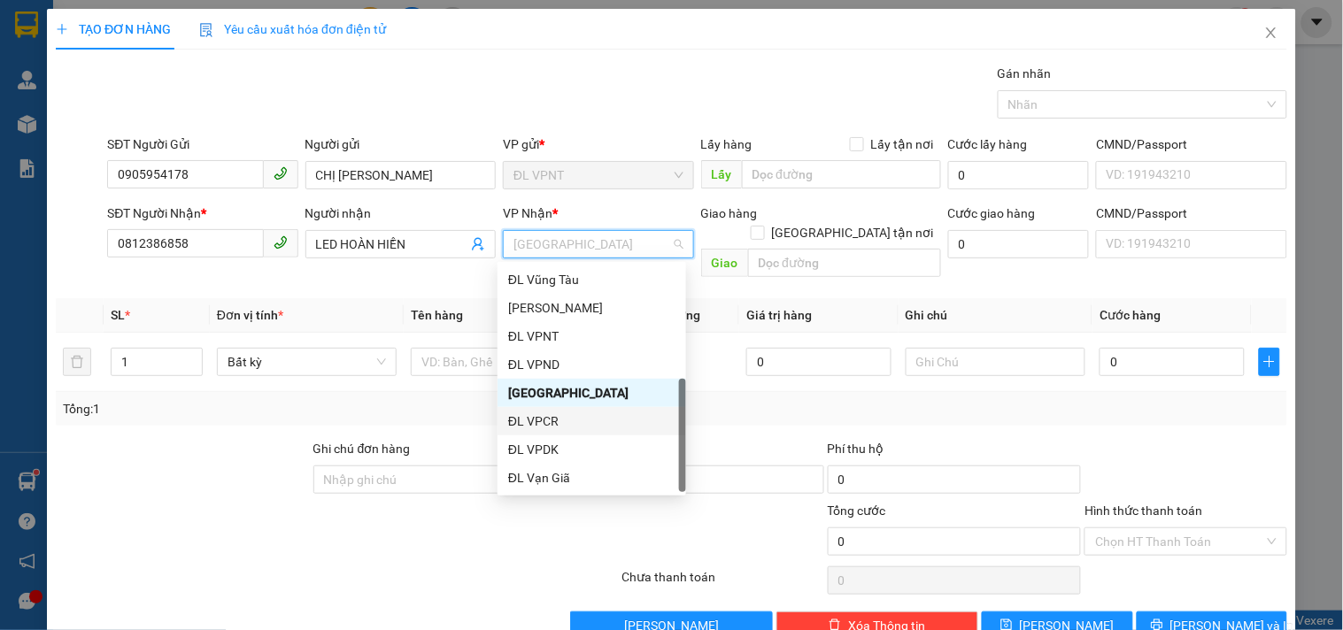
scroll to position [28, 0]
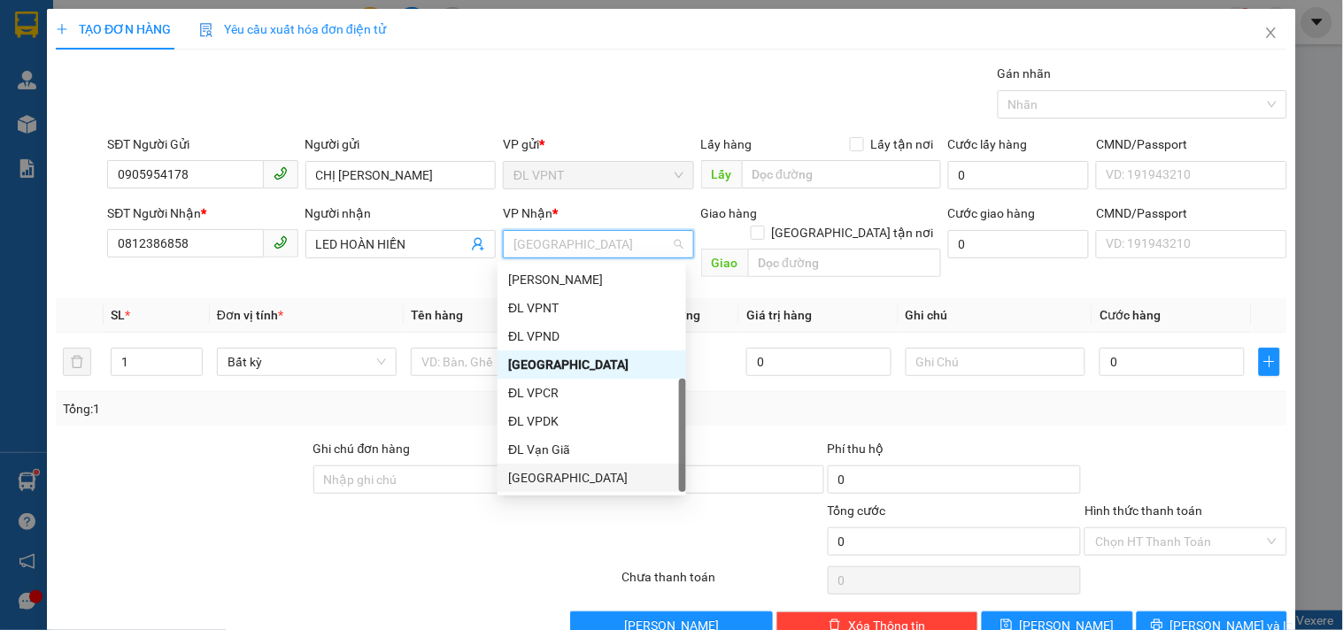
click at [563, 479] on div "[GEOGRAPHIC_DATA]" at bounding box center [591, 477] width 167 height 19
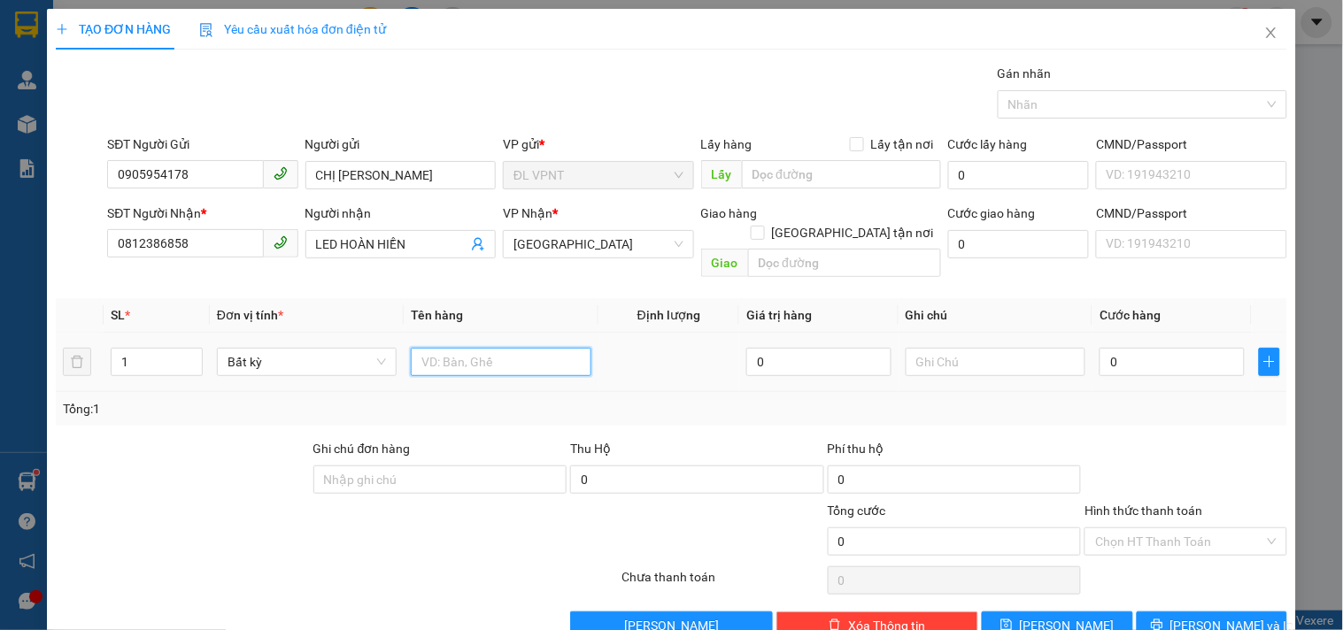
click at [489, 348] on input "text" at bounding box center [501, 362] width 180 height 28
type input "1H"
click at [1200, 356] on input "0" at bounding box center [1172, 362] width 145 height 28
type input "2"
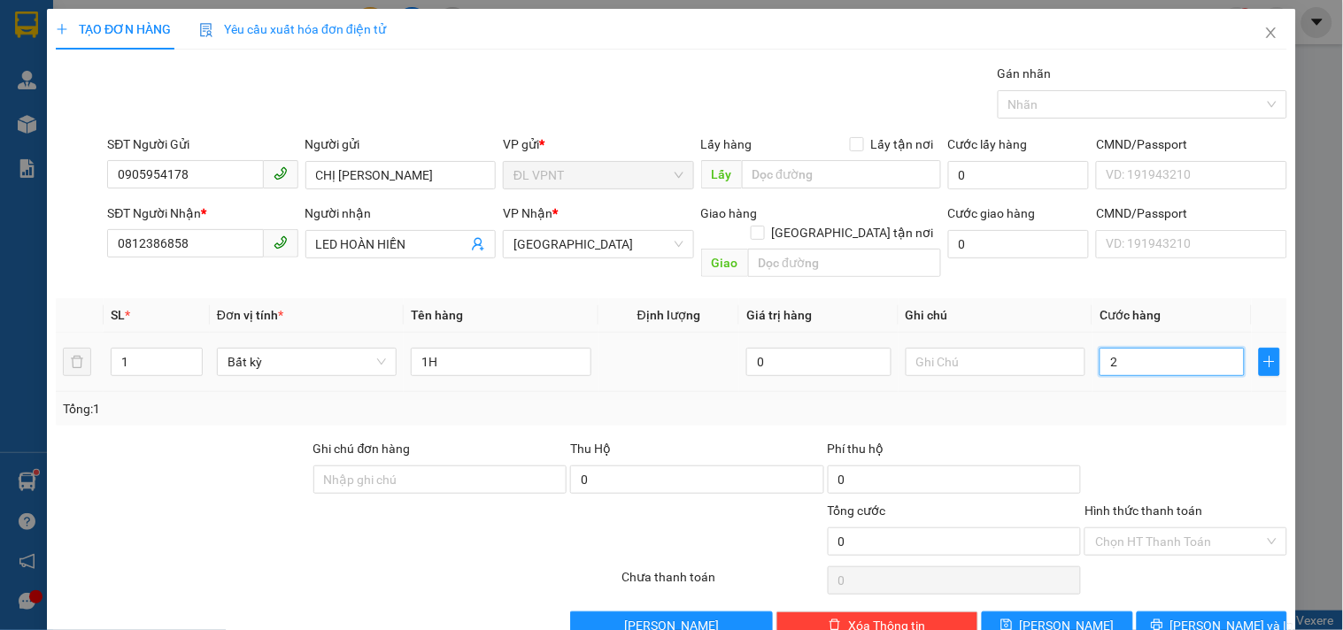
type input "2"
type input "20"
type input "20.000"
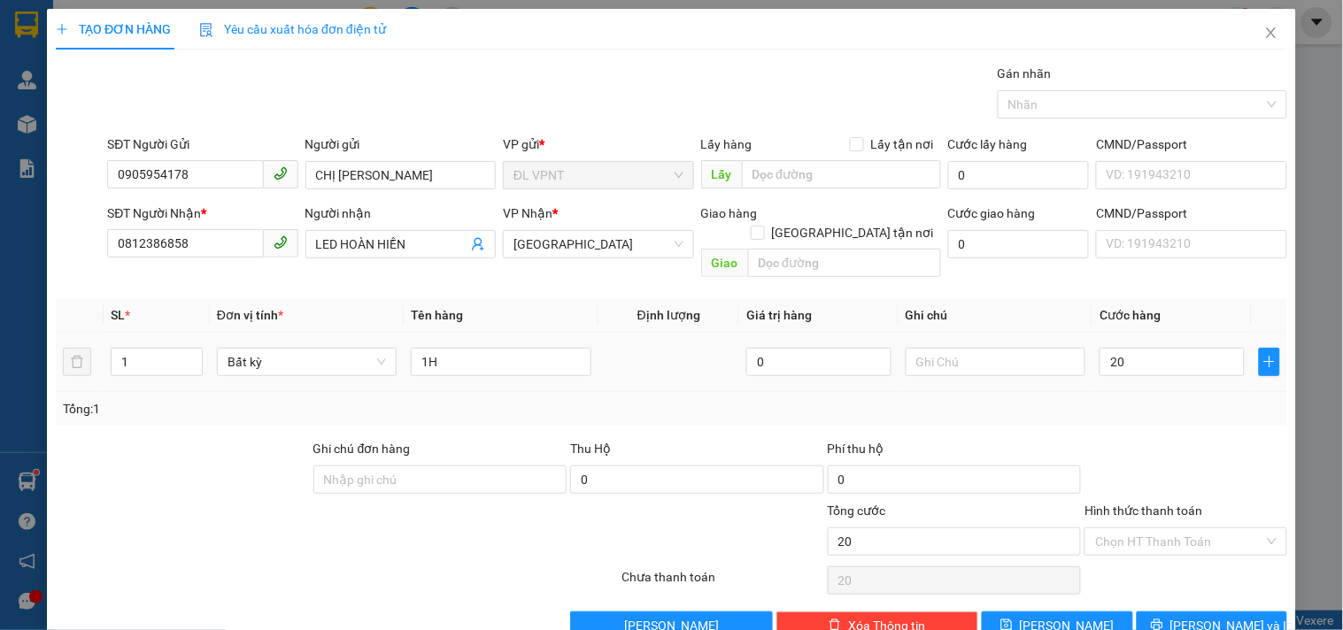
type input "20.000"
click at [1133, 418] on div "Transit Pickup Surcharge Ids Transit Deliver Surcharge Ids Transit Deliver Surc…" at bounding box center [671, 352] width 1231 height 576
click at [1154, 612] on button "[PERSON_NAME] và In" at bounding box center [1212, 626] width 150 height 28
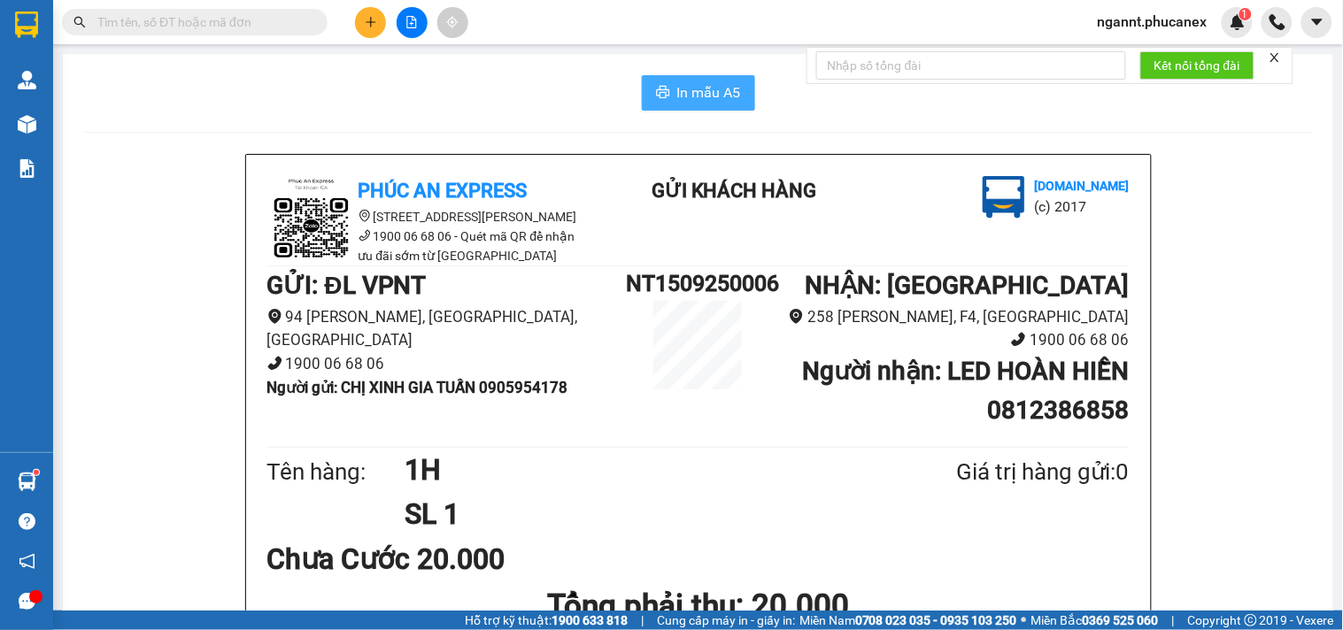
click at [728, 106] on button "In mẫu A5" at bounding box center [698, 92] width 113 height 35
click at [370, 18] on icon "plus" at bounding box center [370, 22] width 1 height 10
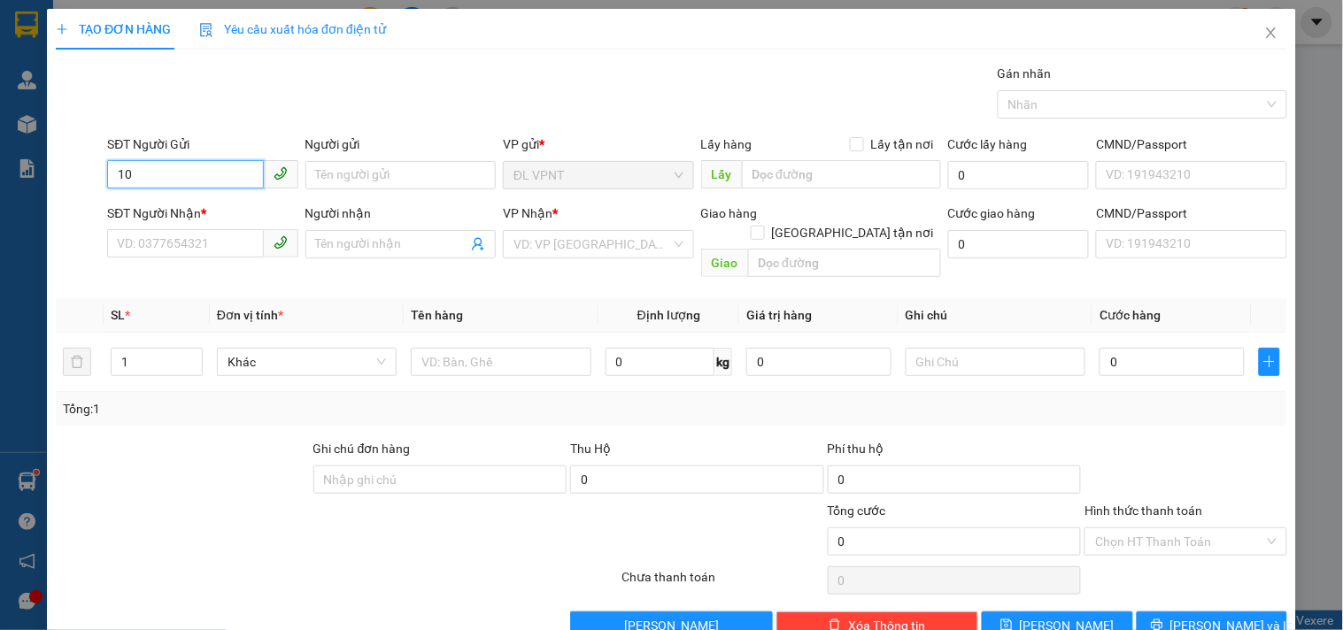
type input "1"
click at [142, 181] on input "0906275709" at bounding box center [185, 174] width 156 height 28
type input "0906275709"
click at [346, 162] on input "Người gửi" at bounding box center [400, 175] width 190 height 28
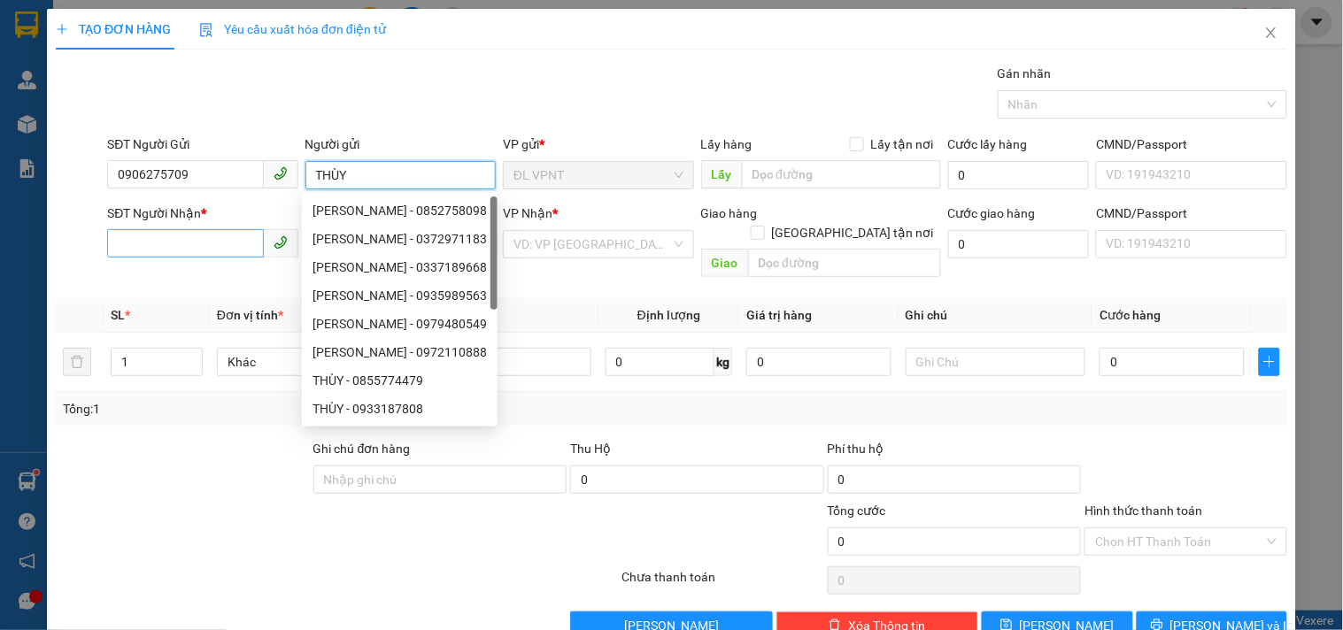
type input "THÙY"
click at [205, 239] on input "SĐT Người Nhận *" at bounding box center [185, 243] width 156 height 28
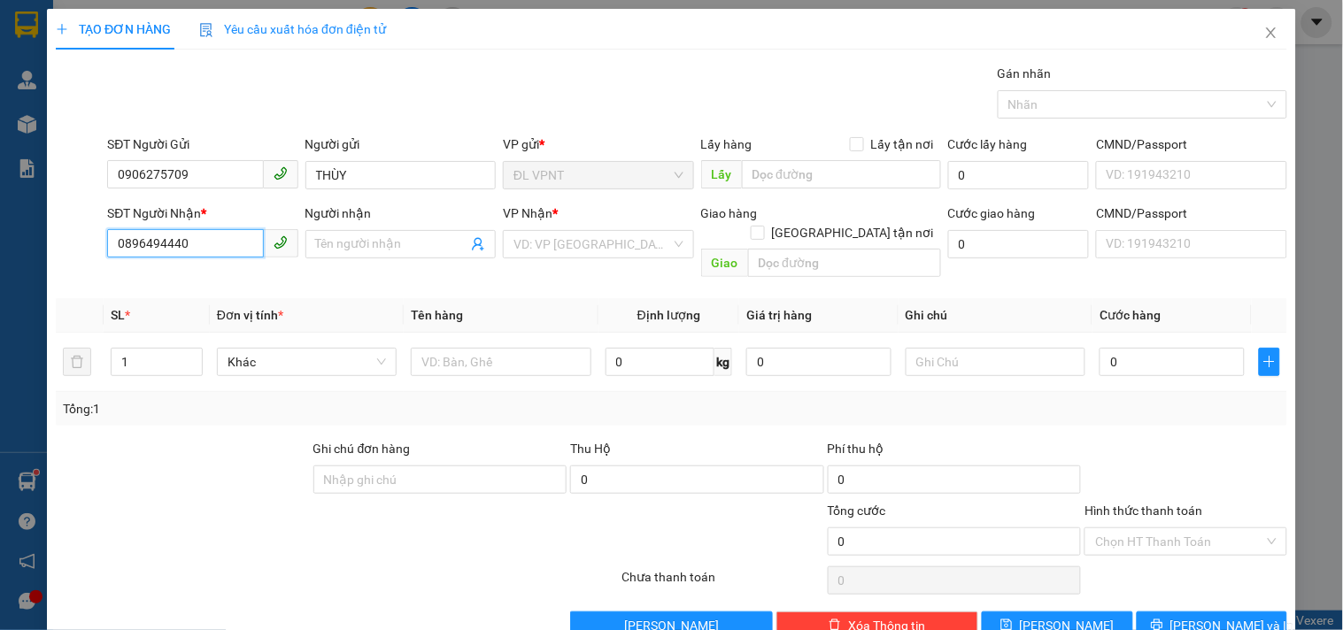
click at [138, 242] on input "0896494440" at bounding box center [185, 243] width 156 height 28
click at [157, 245] on input "0896494440" at bounding box center [185, 243] width 156 height 28
type input "0896494440"
click at [443, 251] on input "Người nhận" at bounding box center [391, 244] width 151 height 19
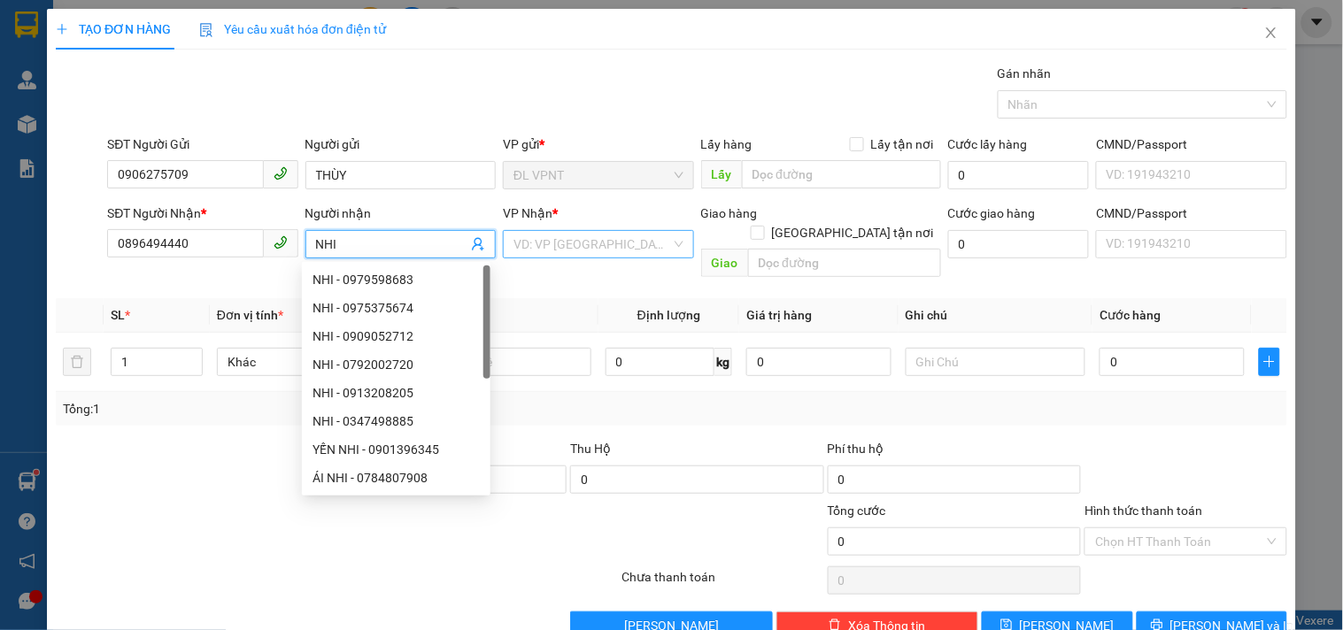
type input "NHI"
click at [613, 243] on input "search" at bounding box center [591, 244] width 157 height 27
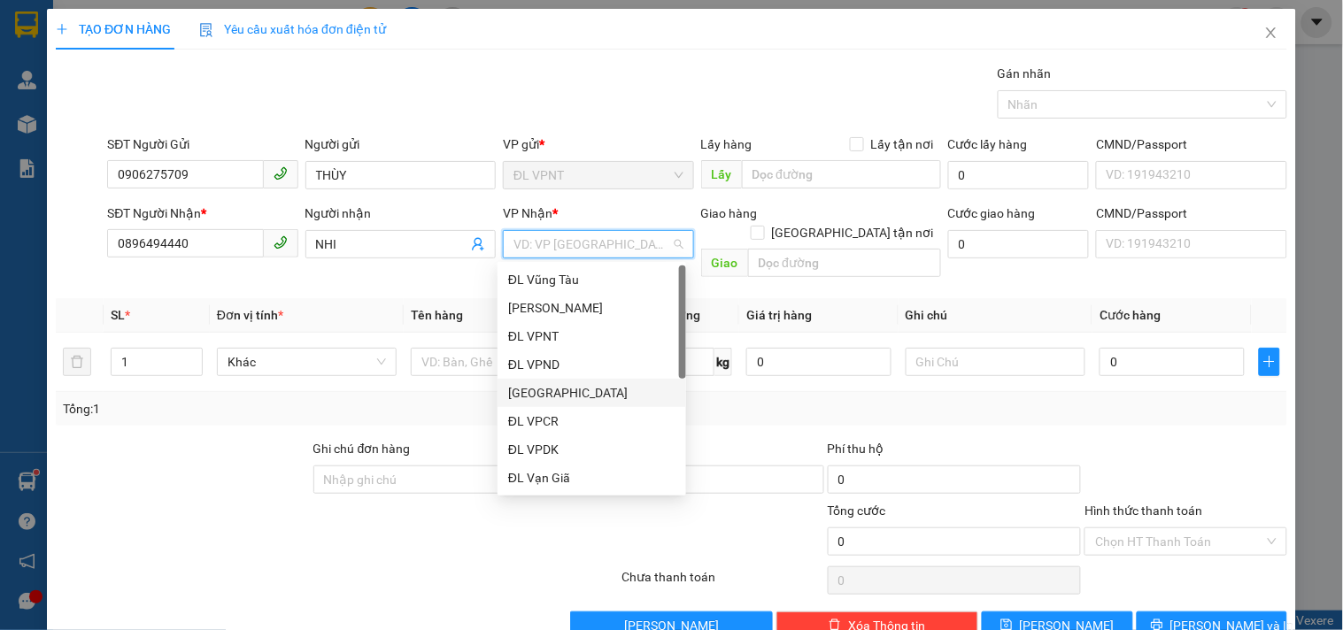
click at [544, 386] on div "[GEOGRAPHIC_DATA]" at bounding box center [591, 392] width 167 height 19
click at [540, 398] on div "[GEOGRAPHIC_DATA]" at bounding box center [591, 392] width 167 height 19
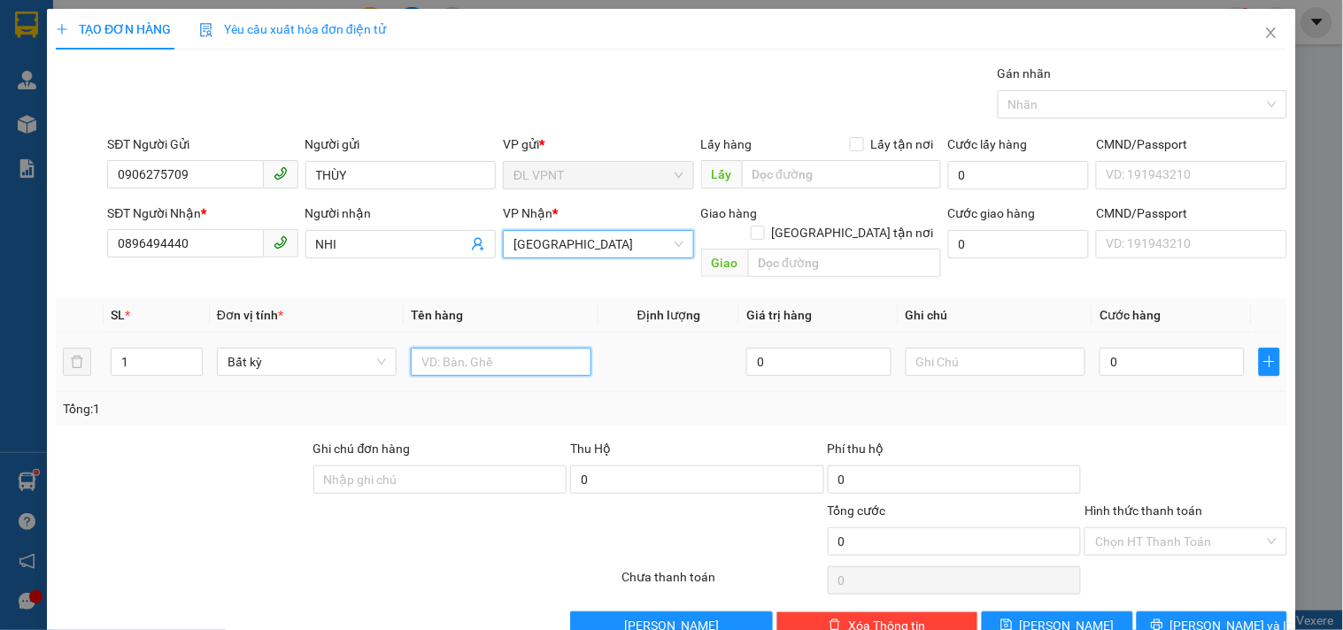
click at [554, 349] on input "text" at bounding box center [501, 362] width 180 height 28
type input "1 GÓI"
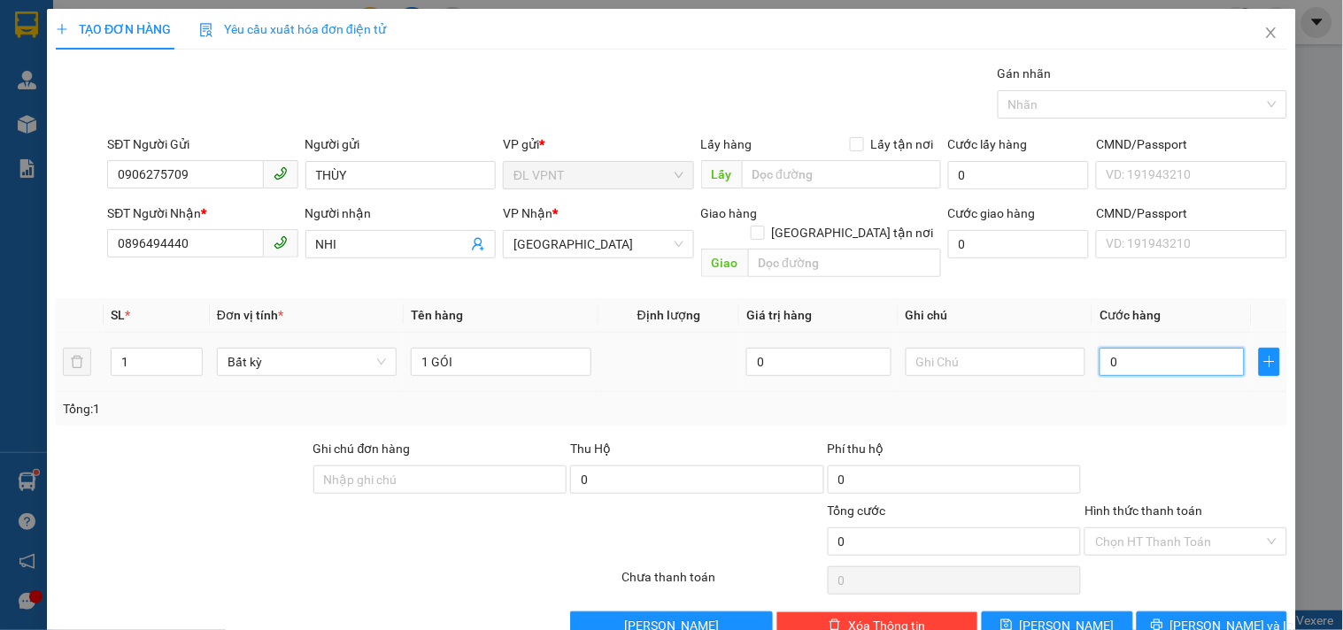
click at [1125, 348] on input "0" at bounding box center [1172, 362] width 145 height 28
type input "2"
type input "20"
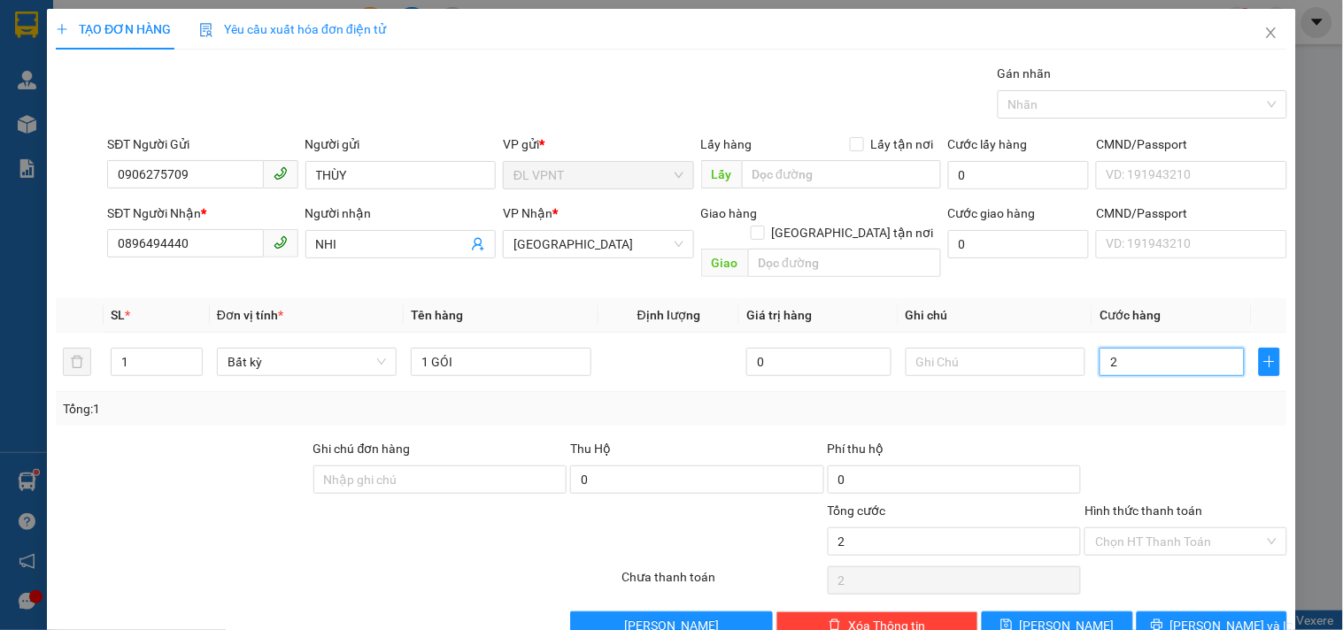
type input "20"
type input "20.000"
click at [967, 399] on div "Tổng: 1" at bounding box center [671, 408] width 1217 height 19
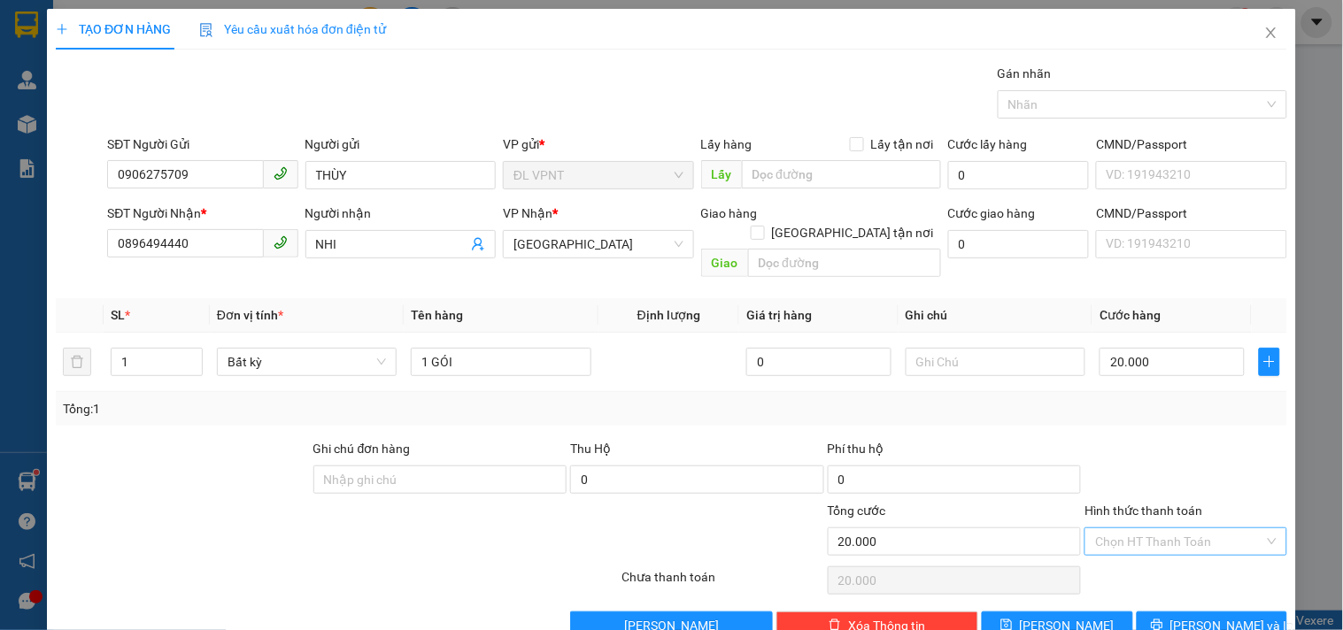
click at [1190, 529] on input "Hình thức thanh toán" at bounding box center [1179, 542] width 168 height 27
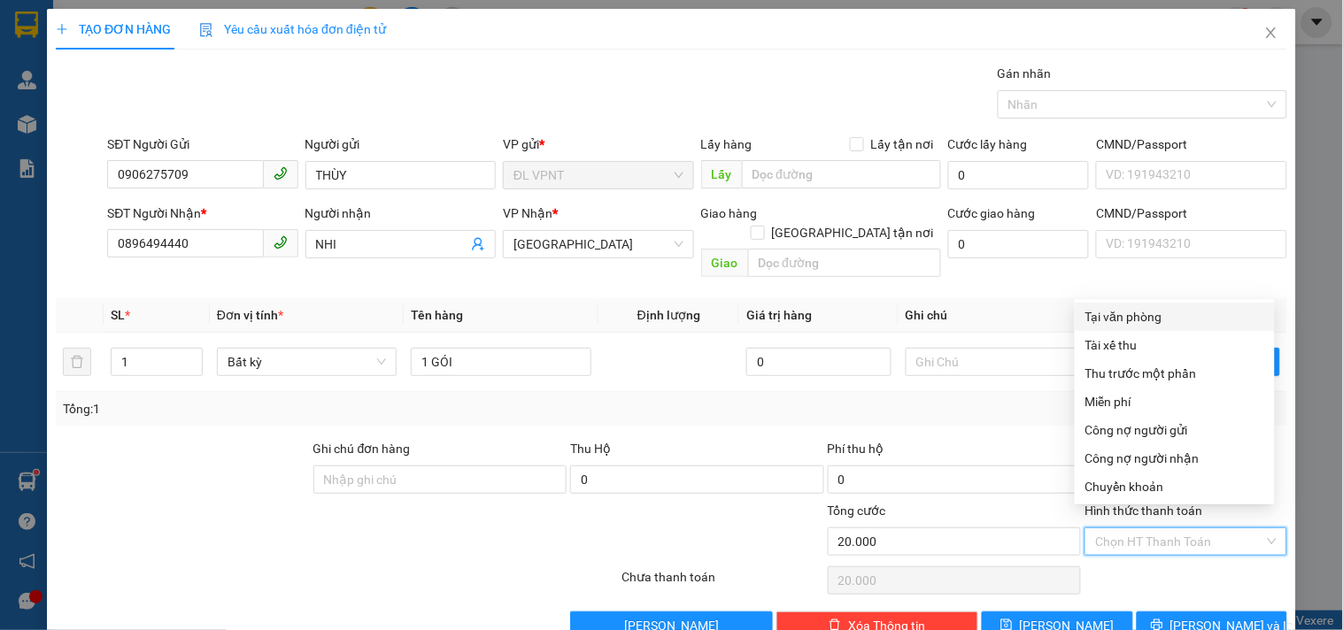
click at [1137, 319] on div "Tại văn phòng" at bounding box center [1174, 316] width 179 height 19
type input "0"
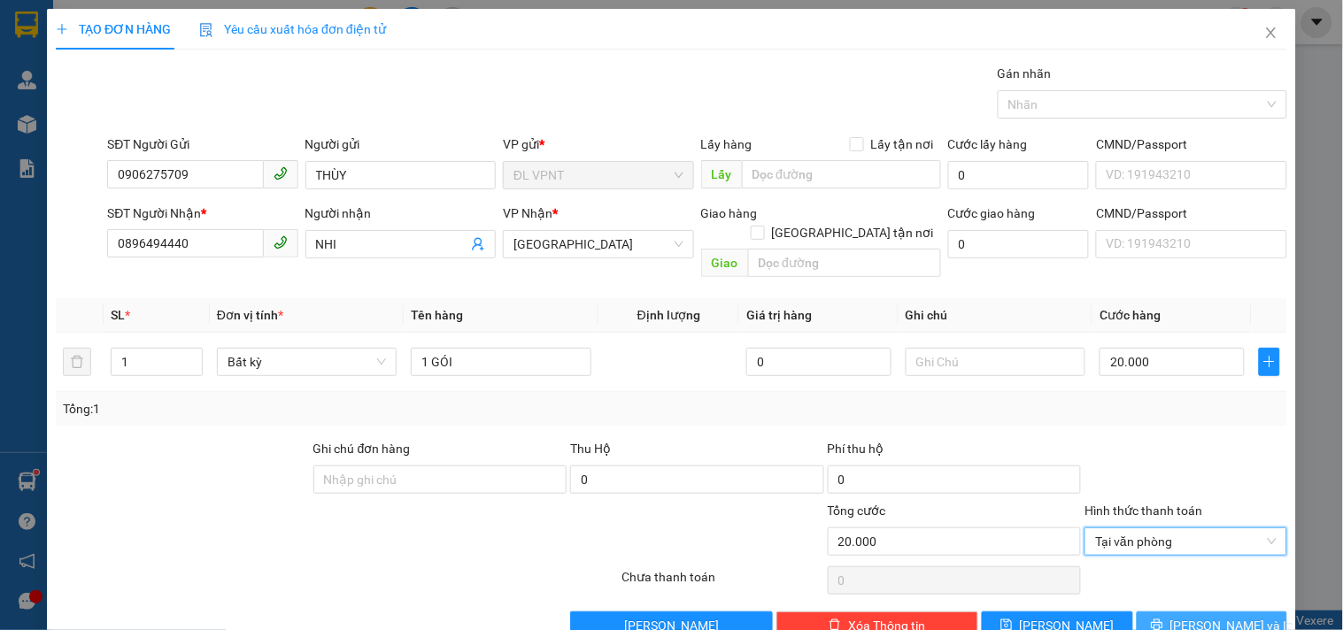
click at [1162, 620] on icon "printer" at bounding box center [1157, 626] width 12 height 12
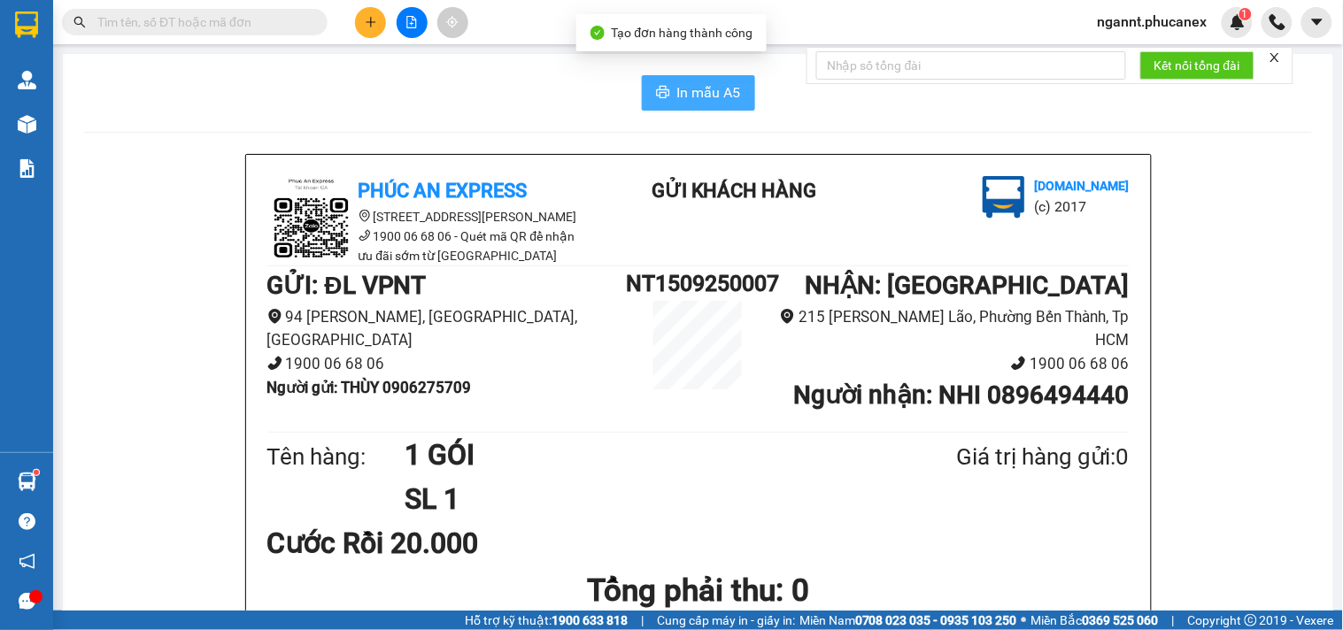
click at [656, 93] on icon "printer" at bounding box center [662, 92] width 13 height 12
click at [170, 18] on input "text" at bounding box center [201, 21] width 209 height 19
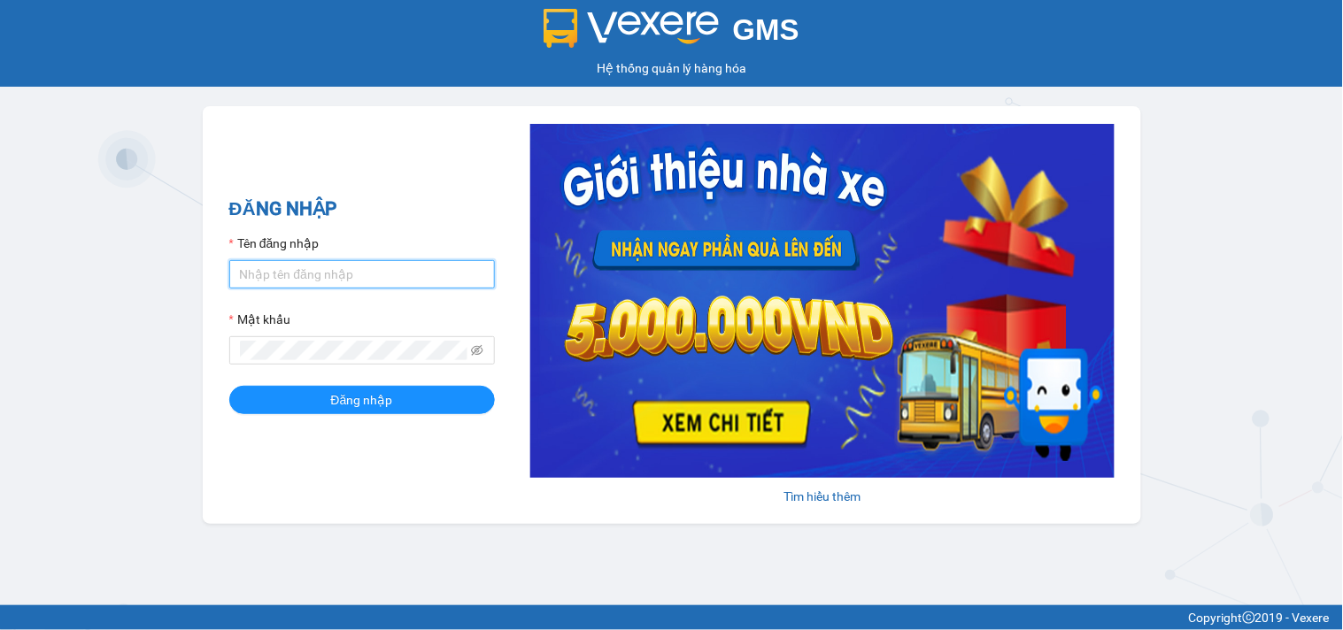
drag, startPoint x: 337, startPoint y: 261, endPoint x: 370, endPoint y: 278, distance: 36.8
click at [337, 261] on input "Tên đăng nhập" at bounding box center [362, 274] width 266 height 28
type input "ngannt.phucanex"
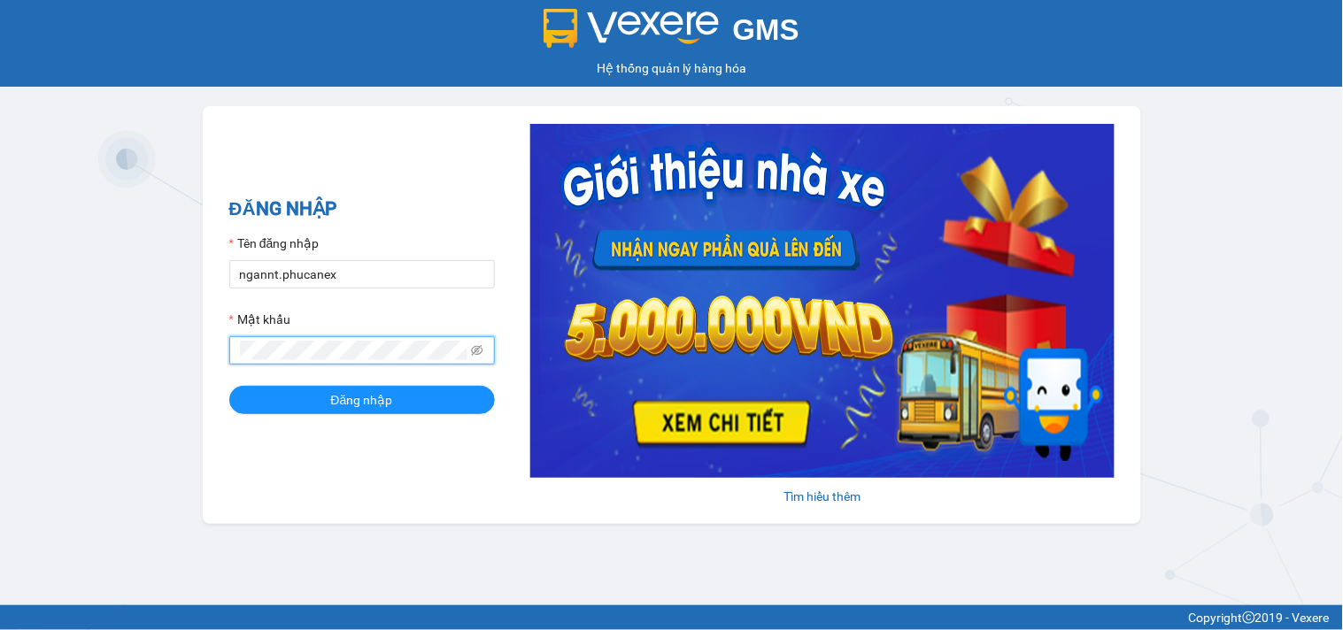
click at [229, 386] on button "Đăng nhập" at bounding box center [362, 400] width 266 height 28
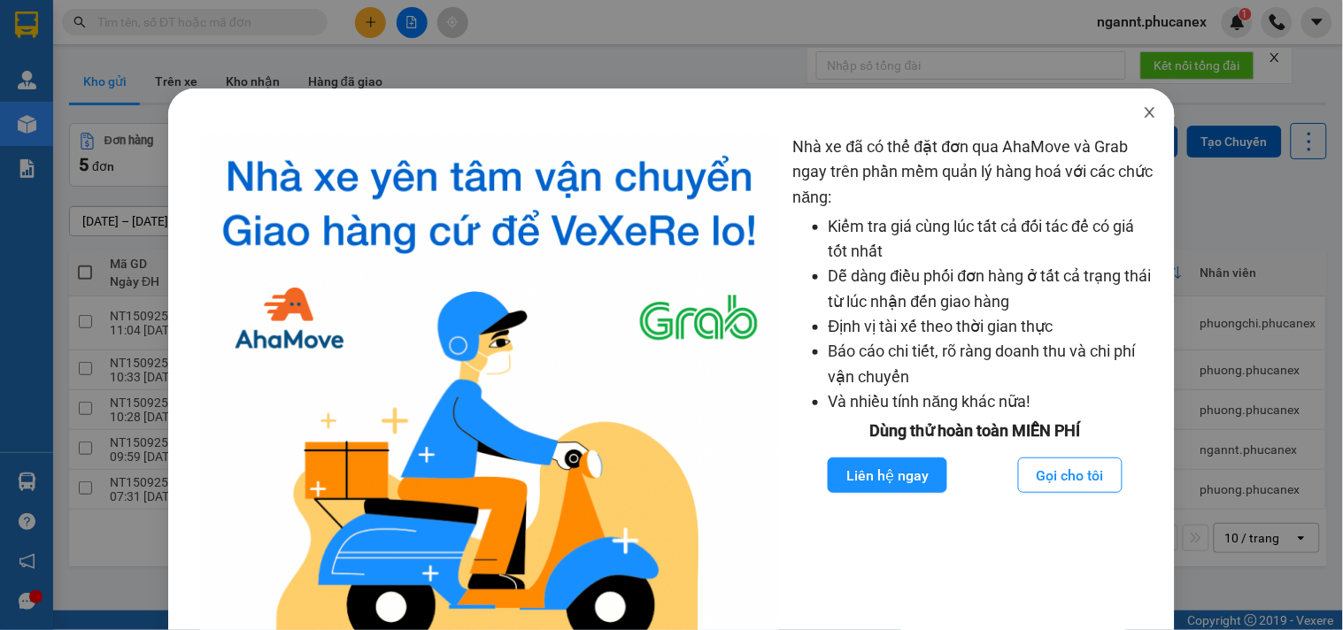
click at [1143, 111] on icon "close" at bounding box center [1150, 112] width 14 height 14
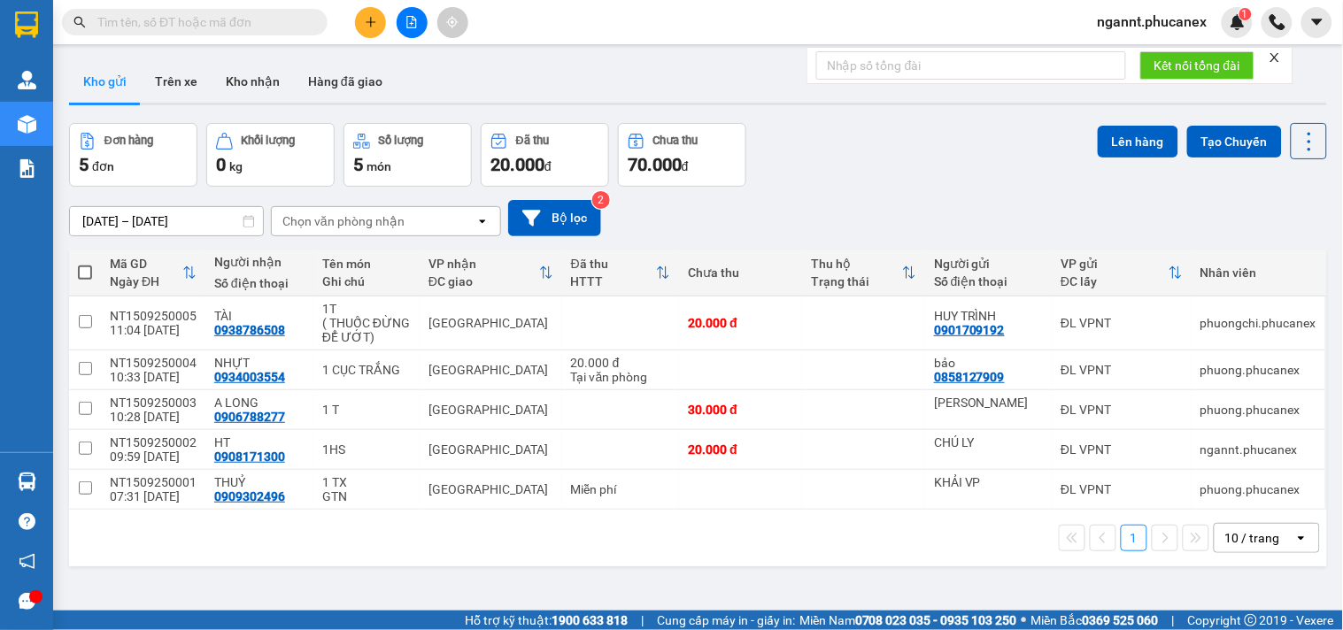
paste input "0905954178"
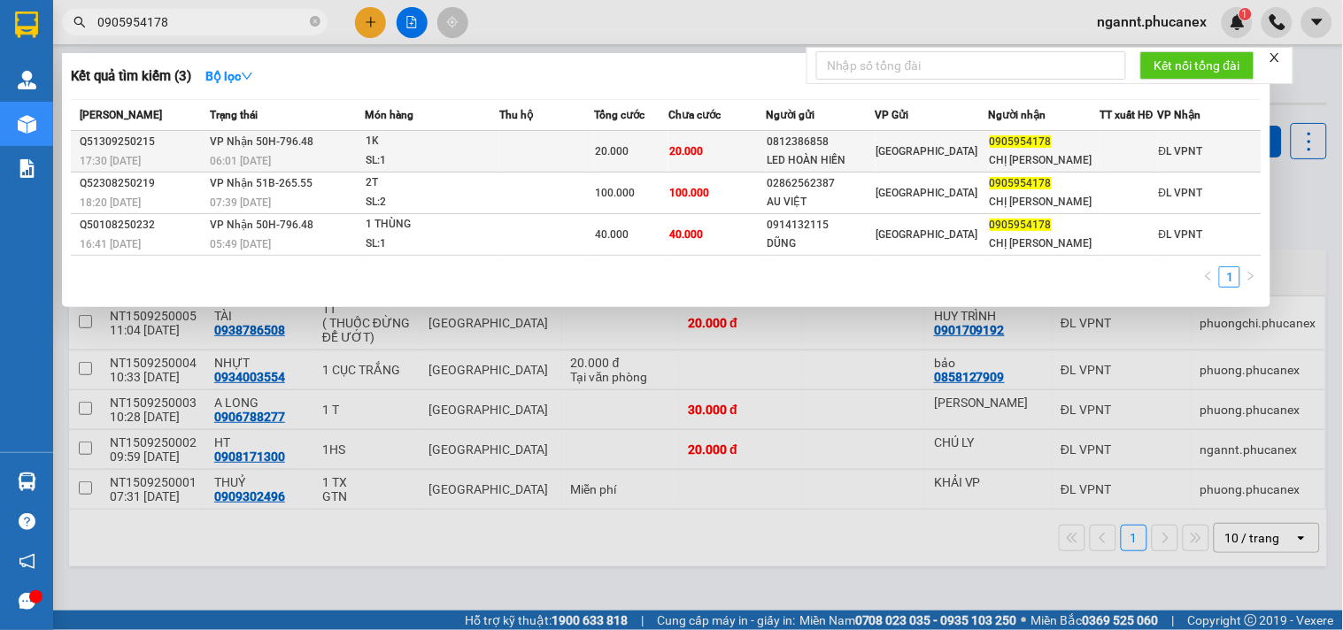
type input "0905954178"
click at [813, 153] on div "LED HOÀN HIỀN" at bounding box center [820, 160] width 107 height 19
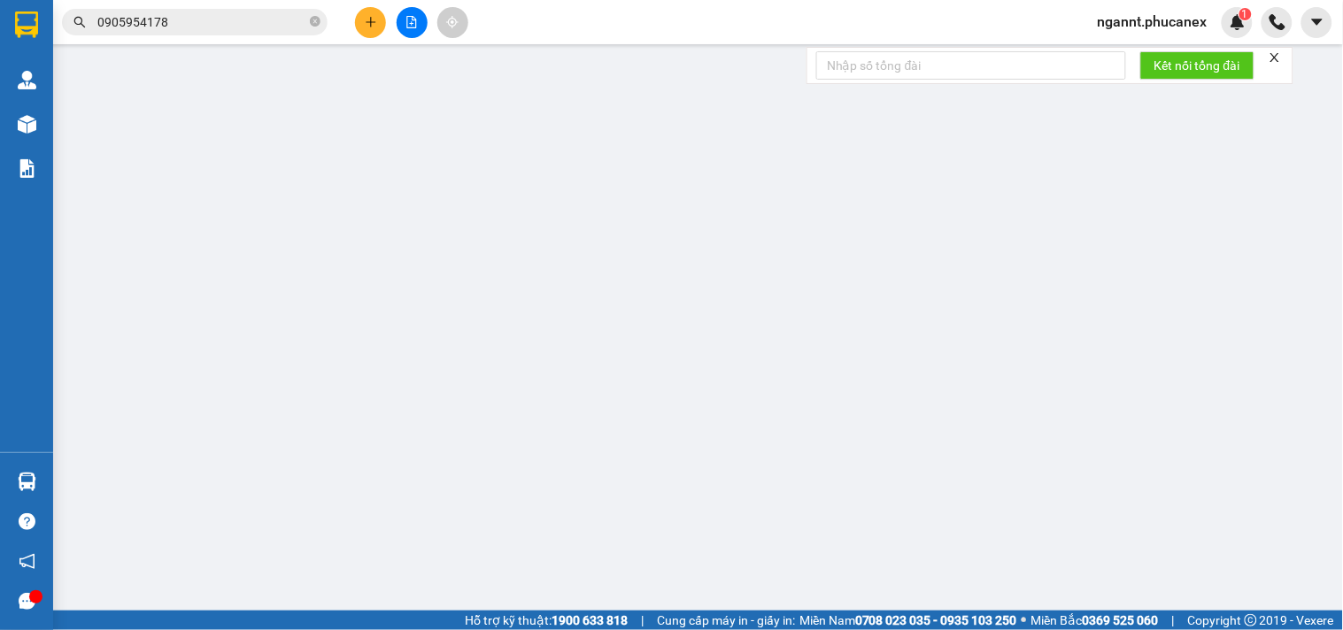
type input "0812386858"
type input "LED HOÀN HIỀN"
type input "0905954178"
type input "CHỊ [PERSON_NAME]"
type input "20.000"
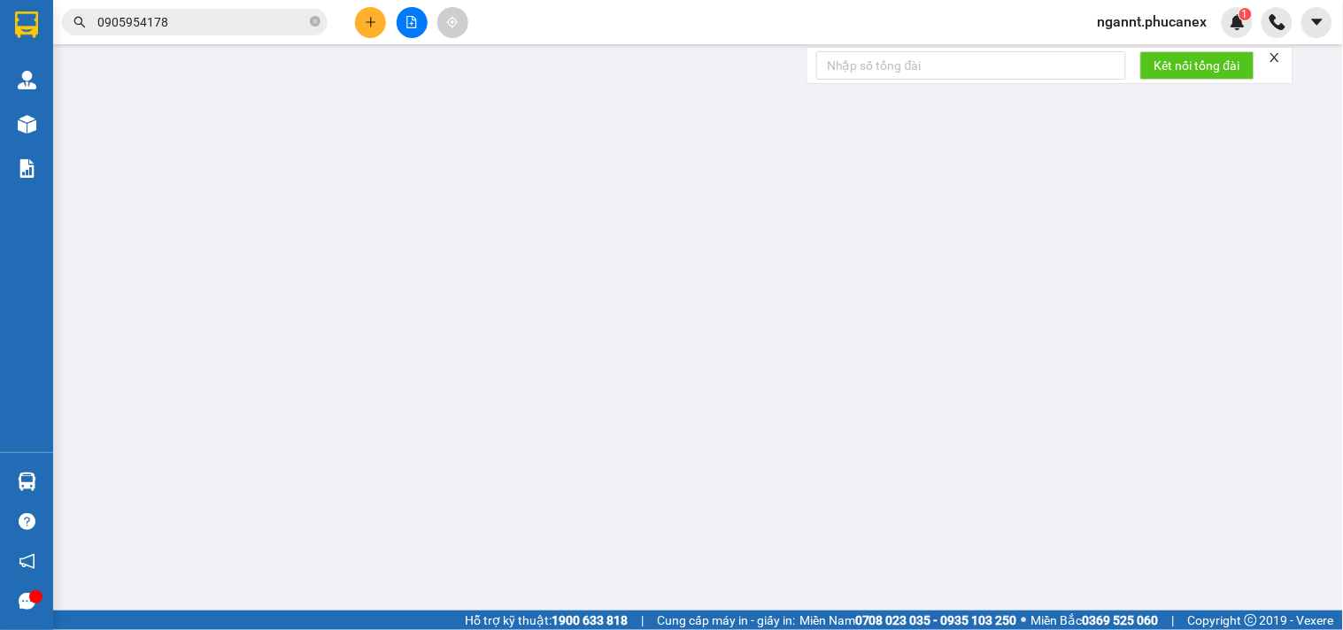
type input "20.000"
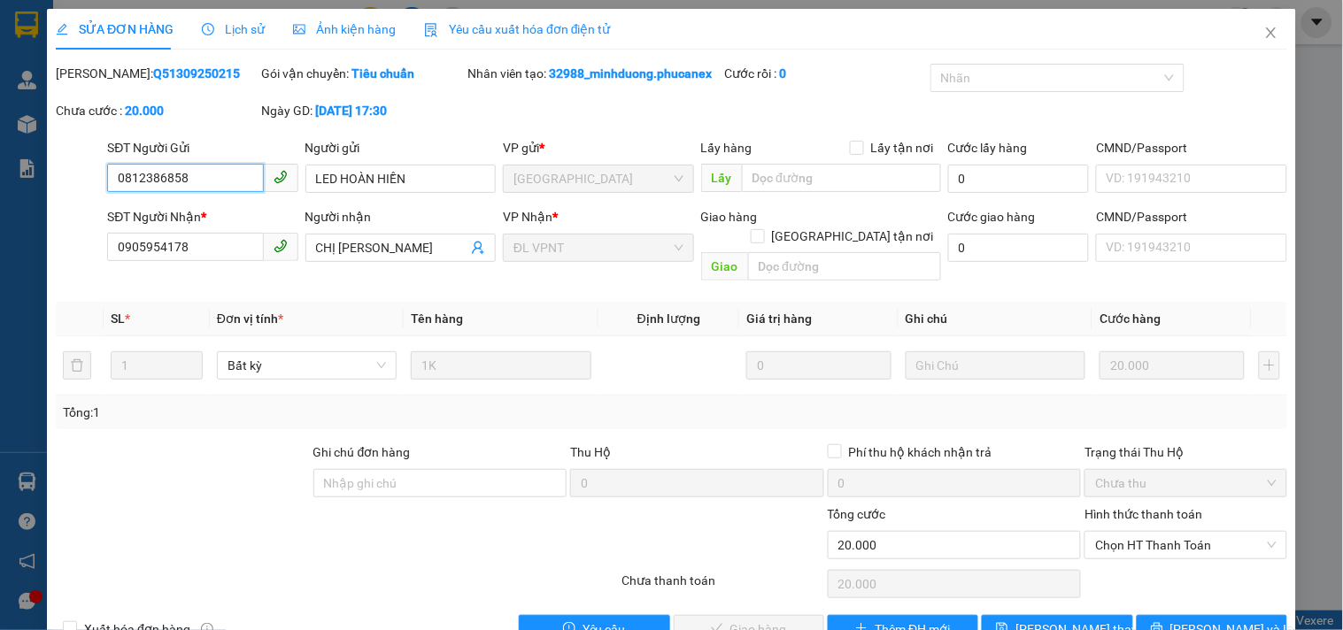
drag, startPoint x: 209, startPoint y: 175, endPoint x: 107, endPoint y: 158, distance: 103.3
click at [107, 158] on div "SĐT Người Gửi 0812386858 0812386858" at bounding box center [202, 169] width 190 height 62
click at [1249, 33] on span "Close" at bounding box center [1271, 34] width 50 height 50
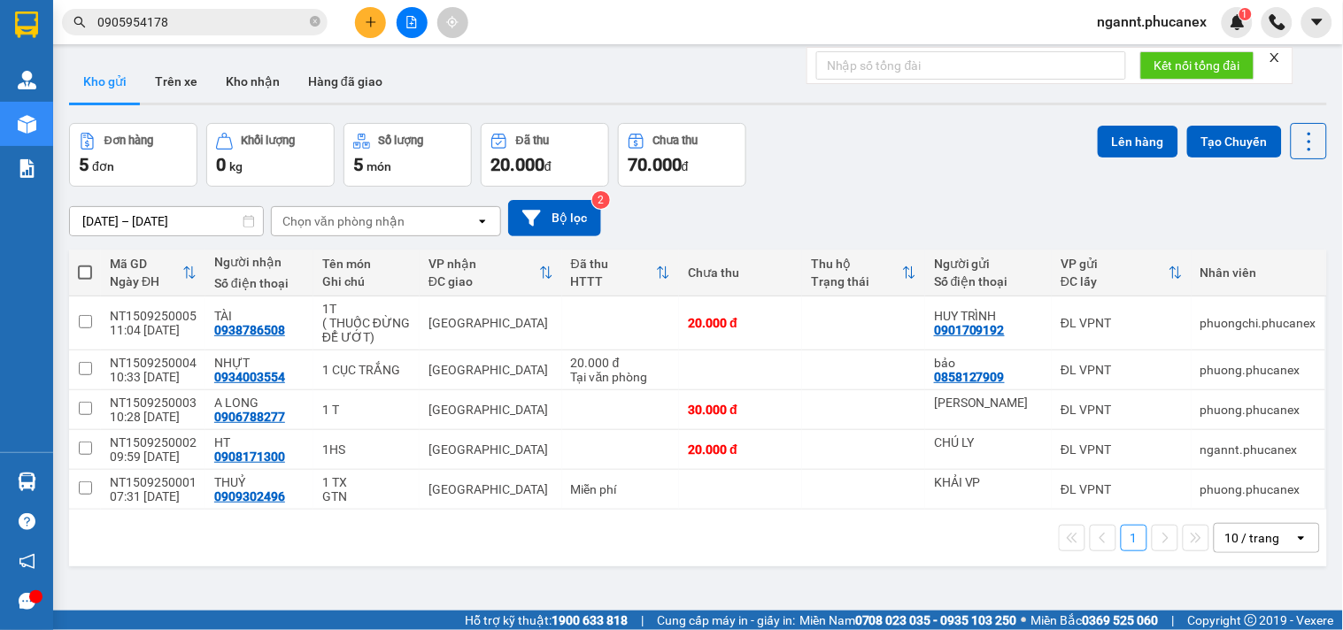
click at [212, 29] on input "0905954178" at bounding box center [201, 21] width 209 height 19
